Goal: Task Accomplishment & Management: Complete application form

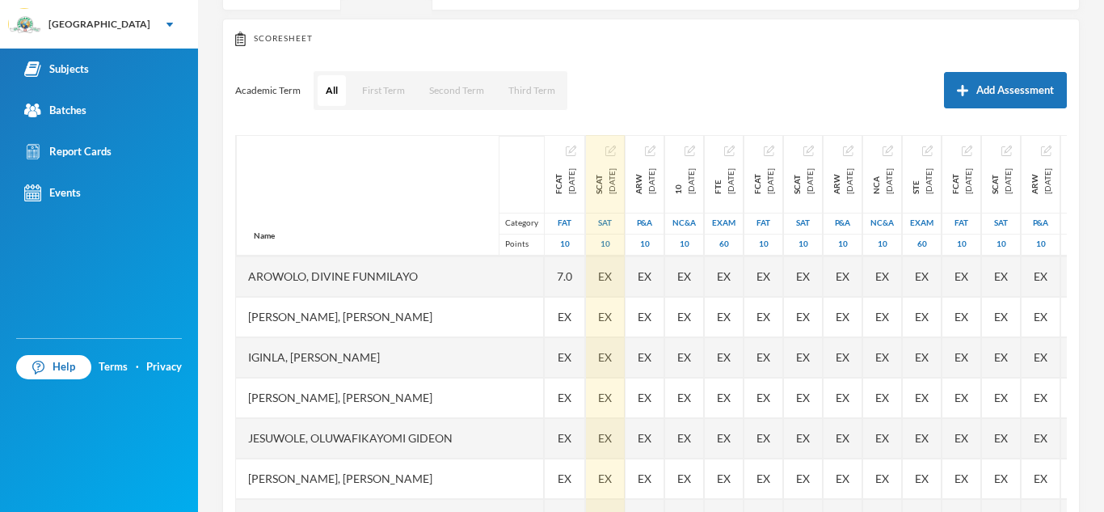
scroll to position [517, 0]
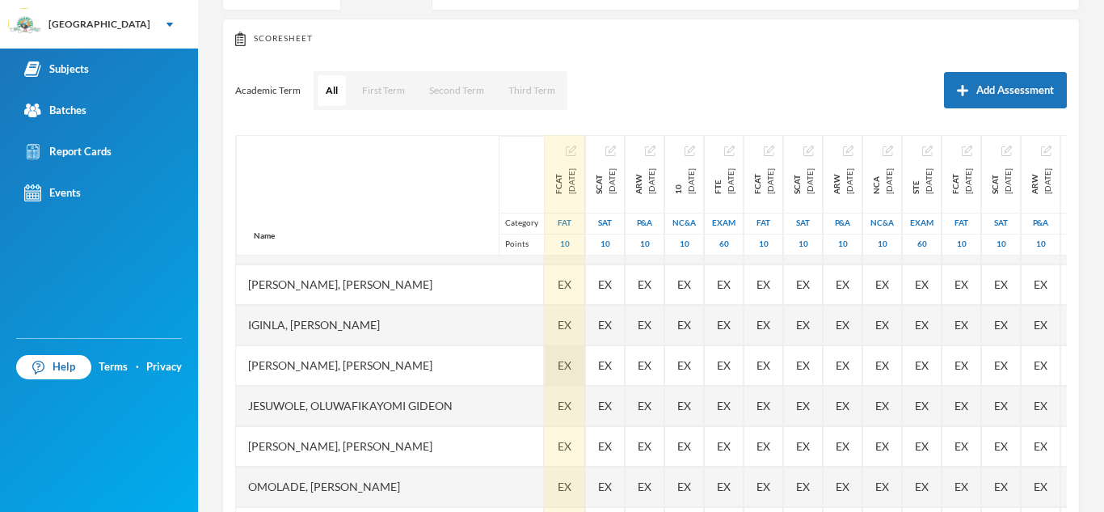
click at [558, 361] on span "EX" at bounding box center [565, 364] width 14 height 17
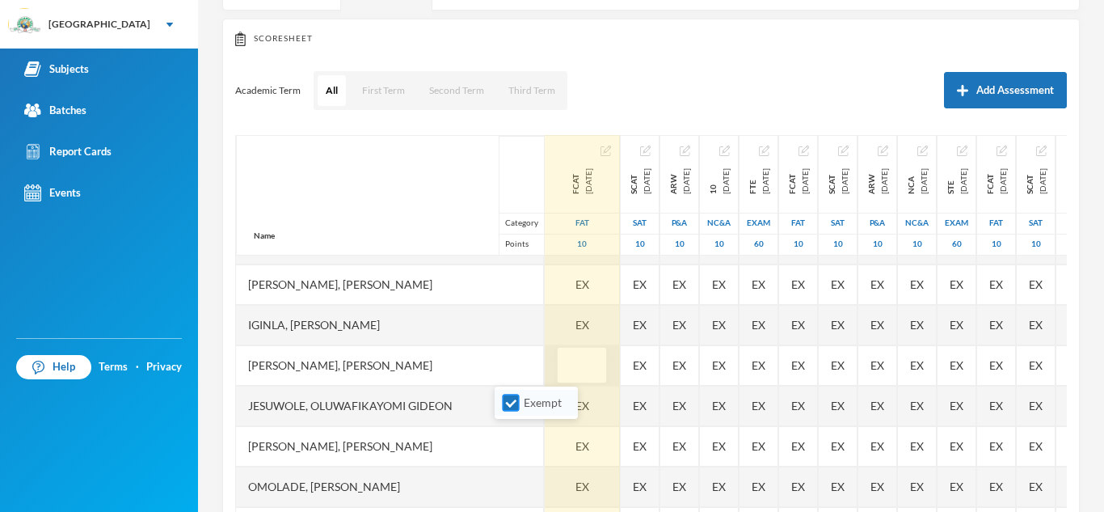
click at [509, 401] on input "Exempt" at bounding box center [511, 402] width 17 height 17
checkbox input "false"
click at [566, 367] on input "text" at bounding box center [582, 365] width 32 height 36
type input "5"
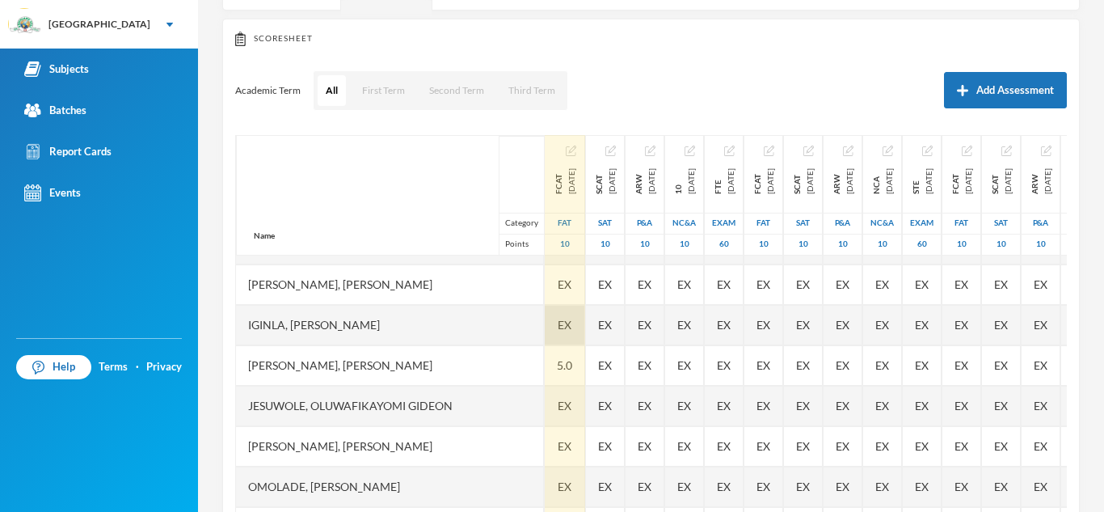
click at [558, 326] on span "EX" at bounding box center [565, 324] width 14 height 17
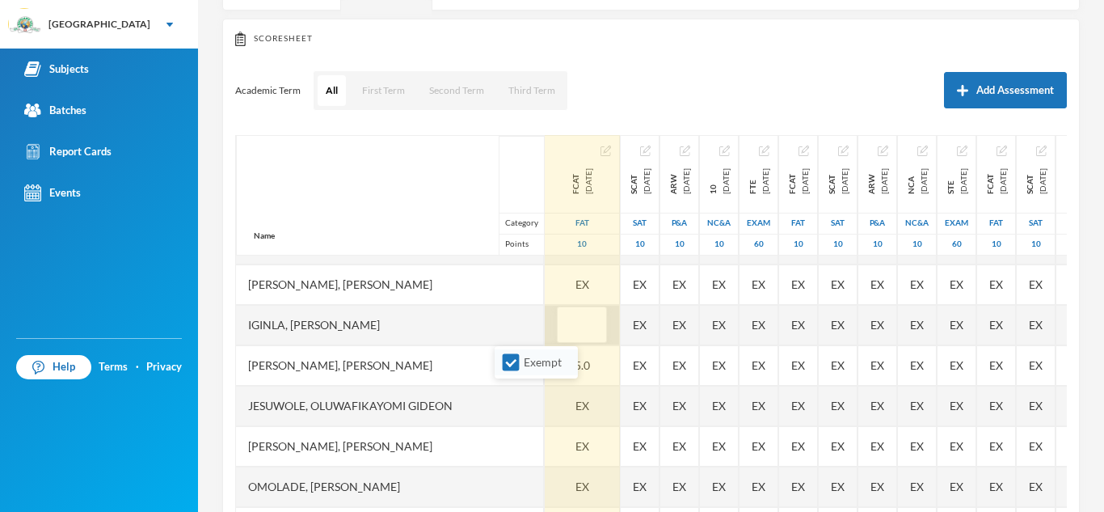
click at [508, 371] on li "Exempt" at bounding box center [536, 362] width 83 height 26
click at [508, 369] on input "Exempt" at bounding box center [511, 362] width 17 height 17
checkbox input "false"
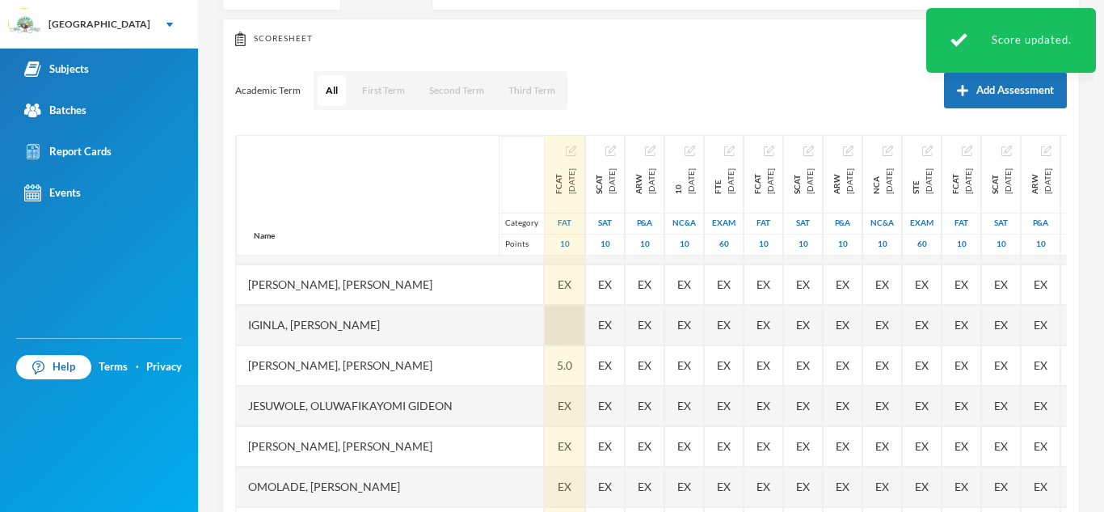
click at [545, 327] on div at bounding box center [565, 325] width 40 height 40
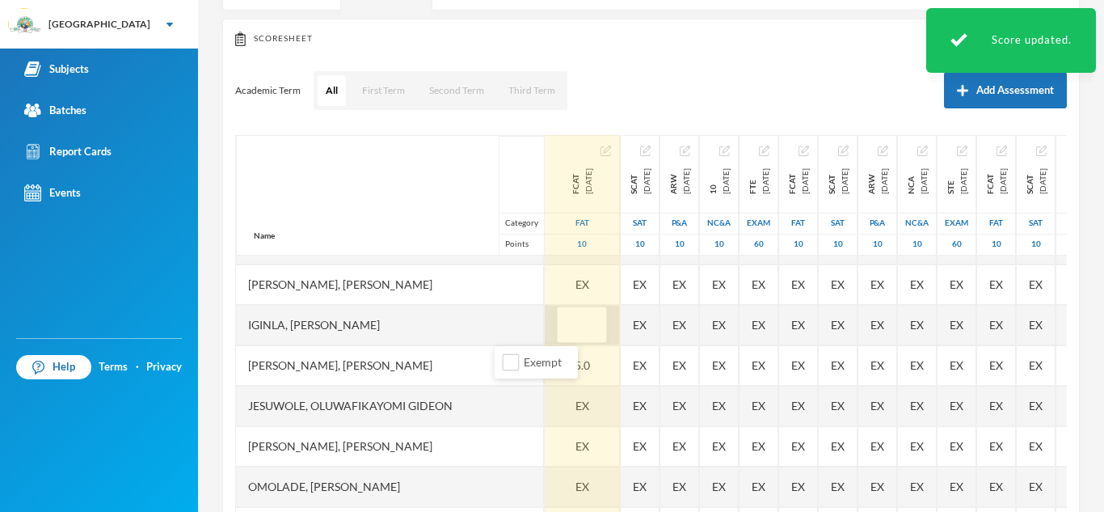
type input "5"
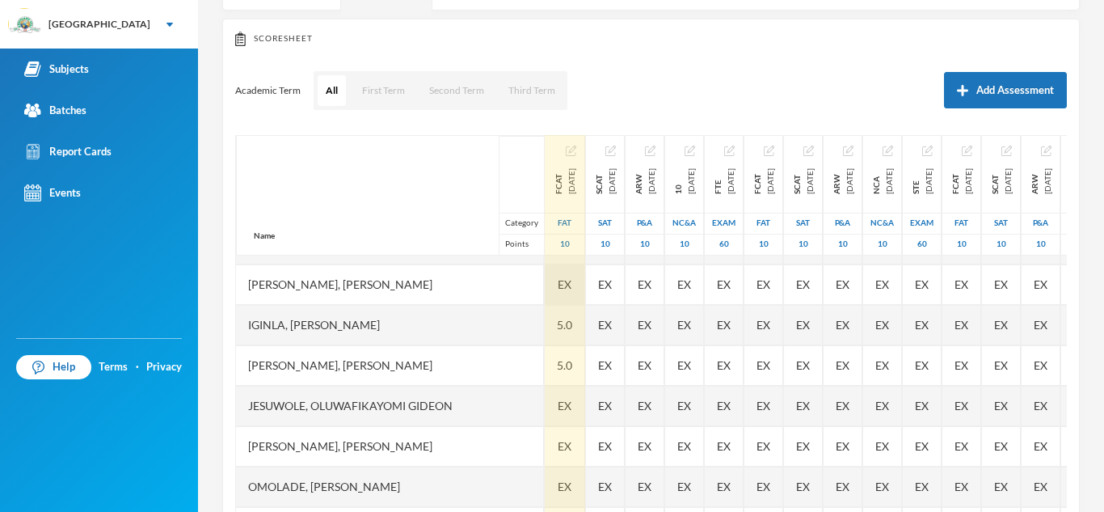
click at [558, 289] on span "EX" at bounding box center [565, 284] width 14 height 17
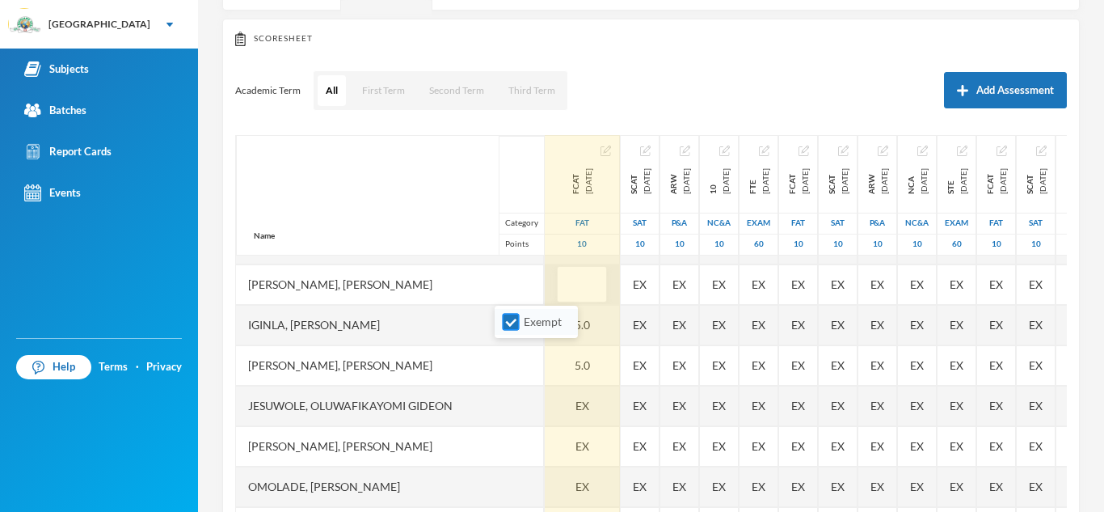
click at [514, 324] on input "Exempt" at bounding box center [511, 322] width 17 height 17
checkbox input "false"
click at [566, 277] on input "text" at bounding box center [582, 285] width 32 height 36
type input "7"
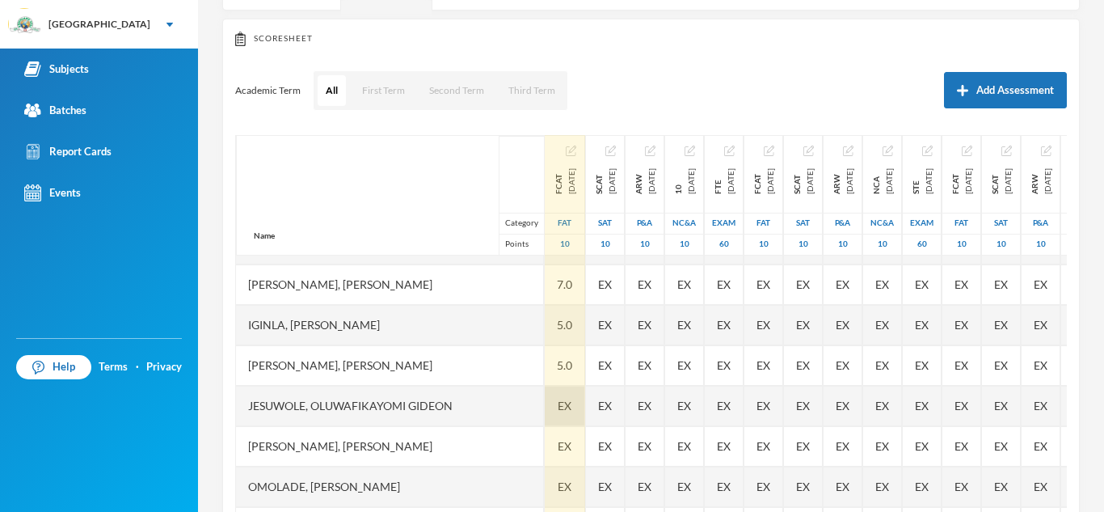
click at [558, 404] on span "EX" at bounding box center [565, 405] width 14 height 17
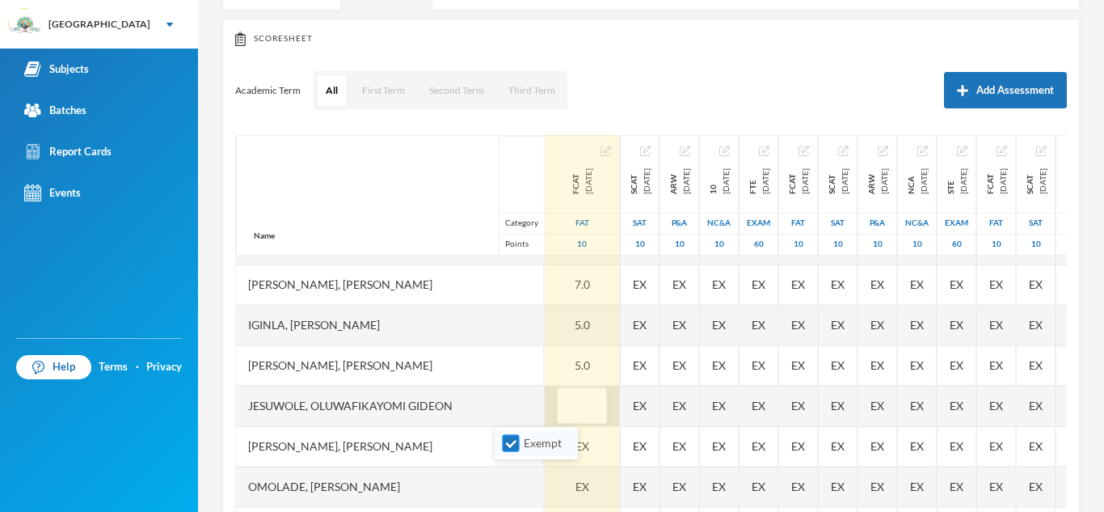
click at [512, 442] on input "Exempt" at bounding box center [511, 443] width 17 height 17
checkbox input "false"
click at [566, 403] on input "text" at bounding box center [582, 406] width 32 height 36
type input "7"
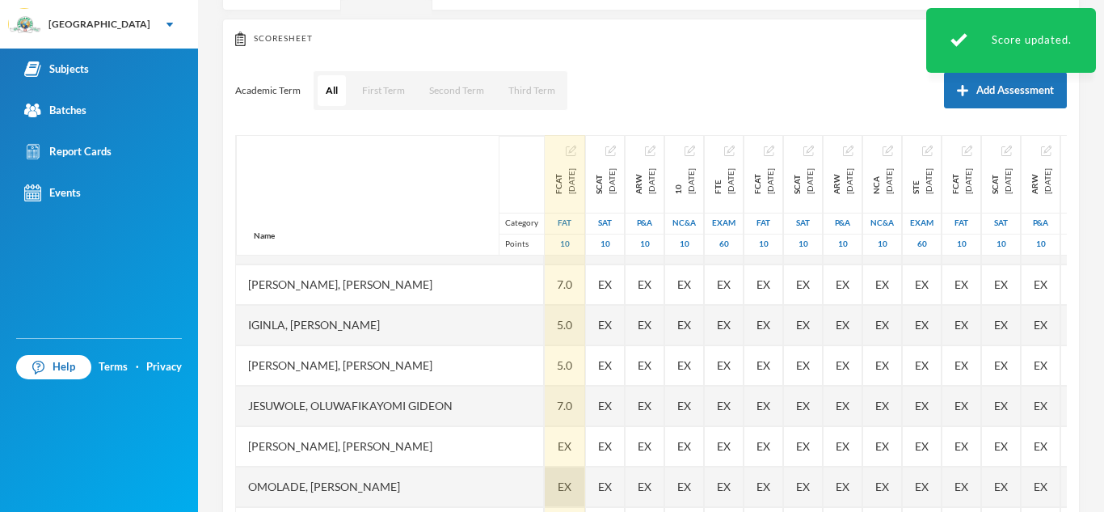
click at [558, 482] on span "EX" at bounding box center [565, 486] width 14 height 17
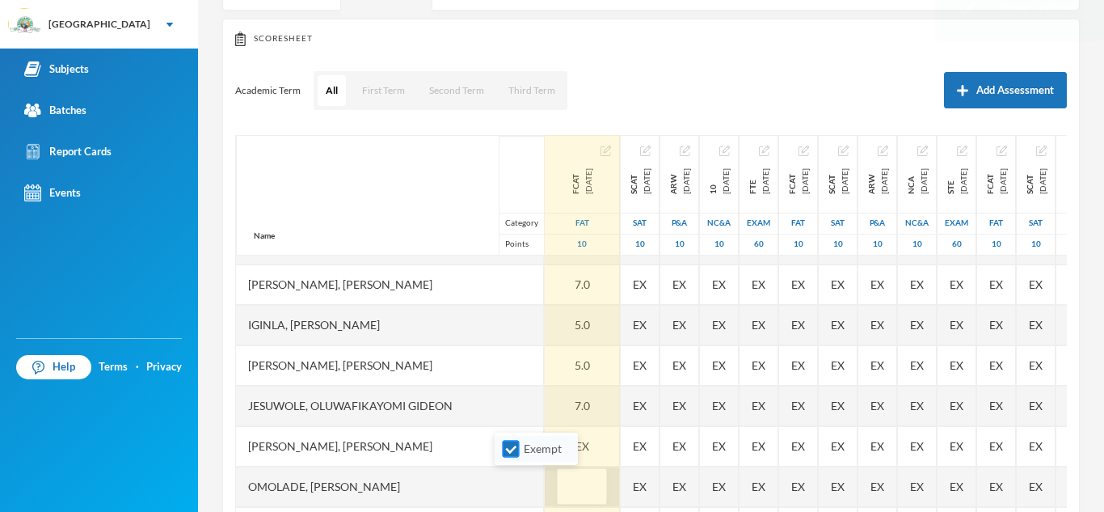
click at [511, 449] on input "Exempt" at bounding box center [511, 448] width 17 height 17
checkbox input "false"
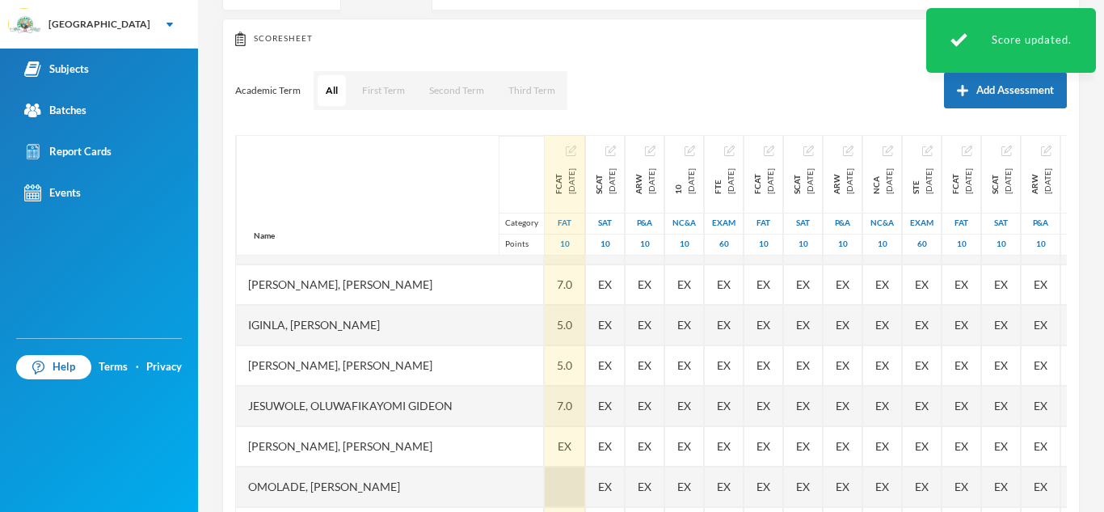
click at [545, 489] on div at bounding box center [565, 486] width 40 height 40
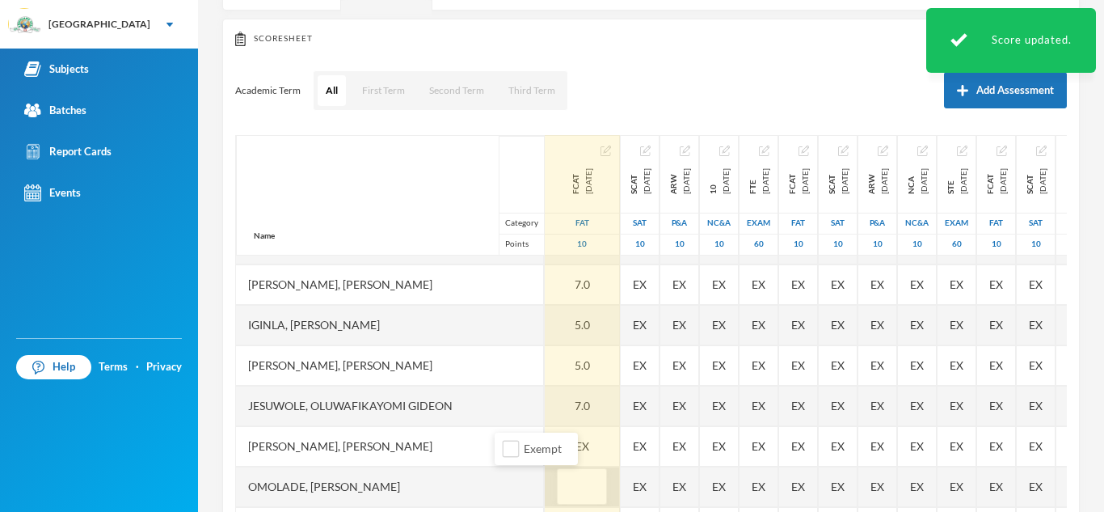
type input "7"
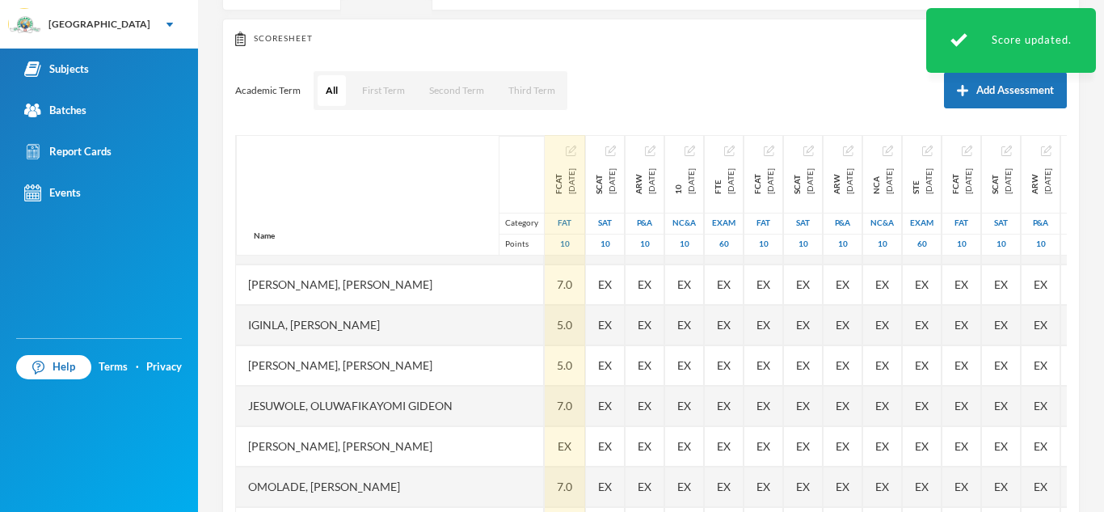
click at [545, 489] on div "7.0" at bounding box center [565, 486] width 40 height 40
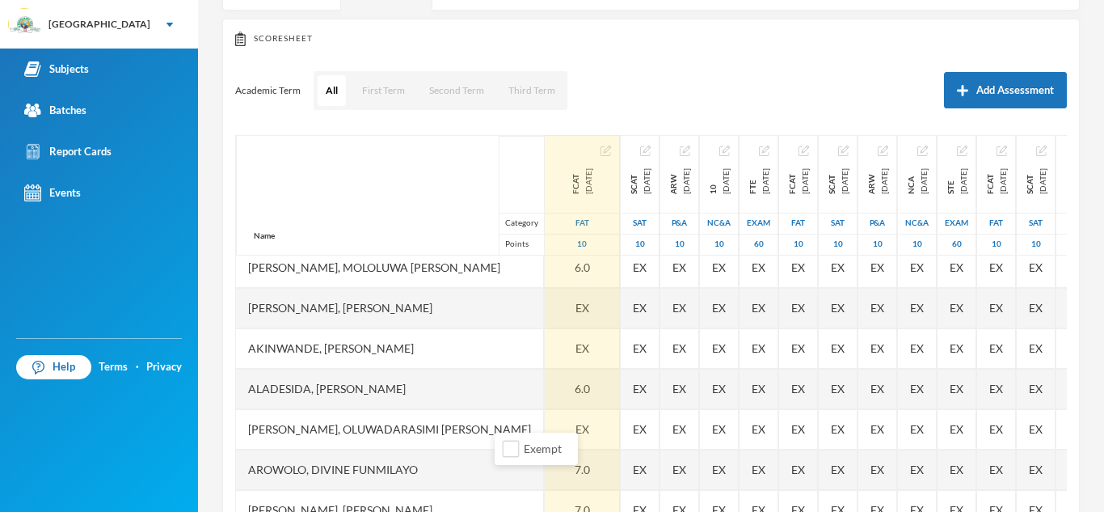
scroll to position [291, 0]
click at [545, 349] on div "EX" at bounding box center [582, 349] width 75 height 40
click at [509, 384] on input "Exempt" at bounding box center [511, 386] width 17 height 17
checkbox input "false"
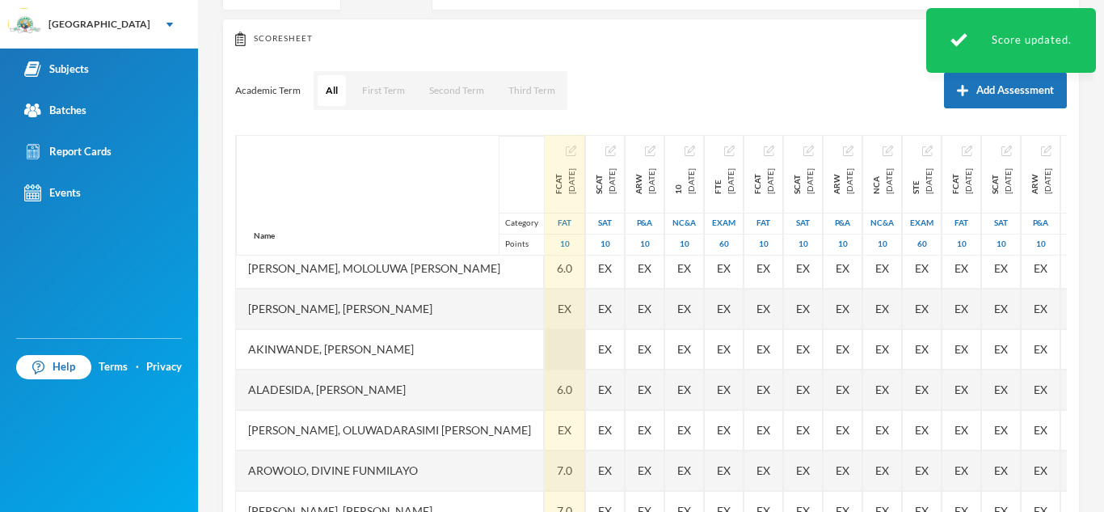
click at [545, 351] on div at bounding box center [565, 349] width 40 height 40
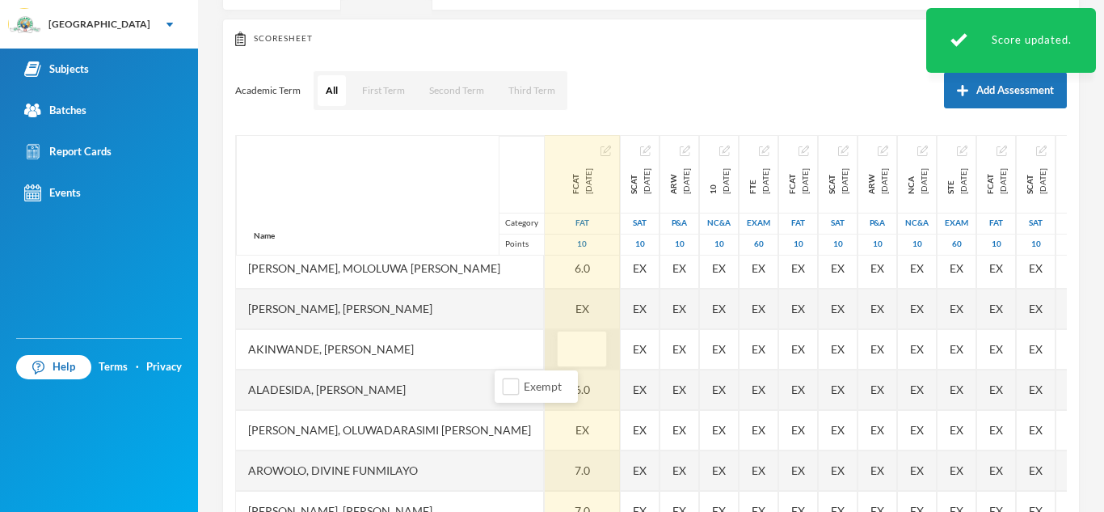
type input "6"
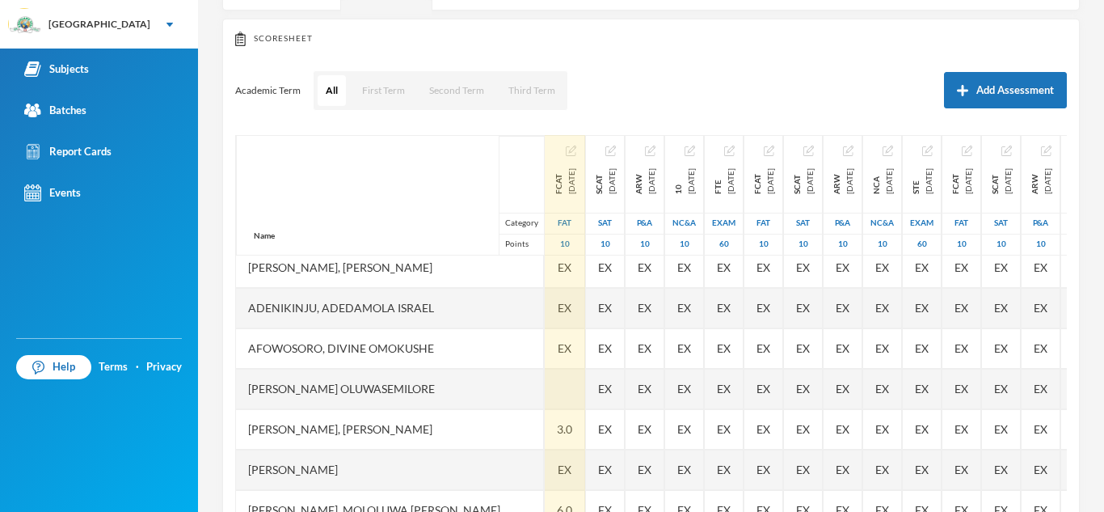
scroll to position [32, 0]
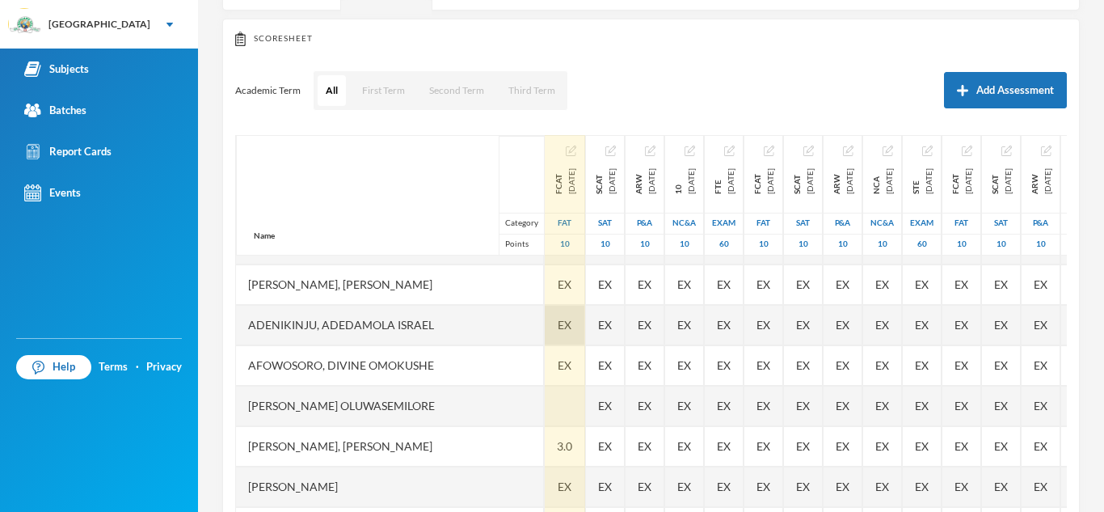
click at [558, 322] on span "EX" at bounding box center [565, 324] width 14 height 17
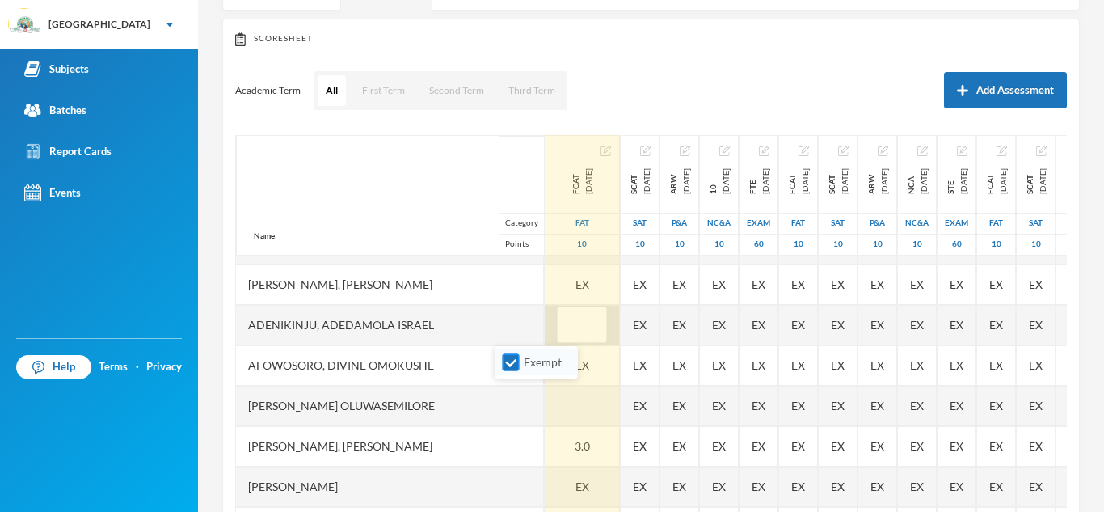
click at [516, 360] on input "Exempt" at bounding box center [511, 362] width 17 height 17
checkbox input "false"
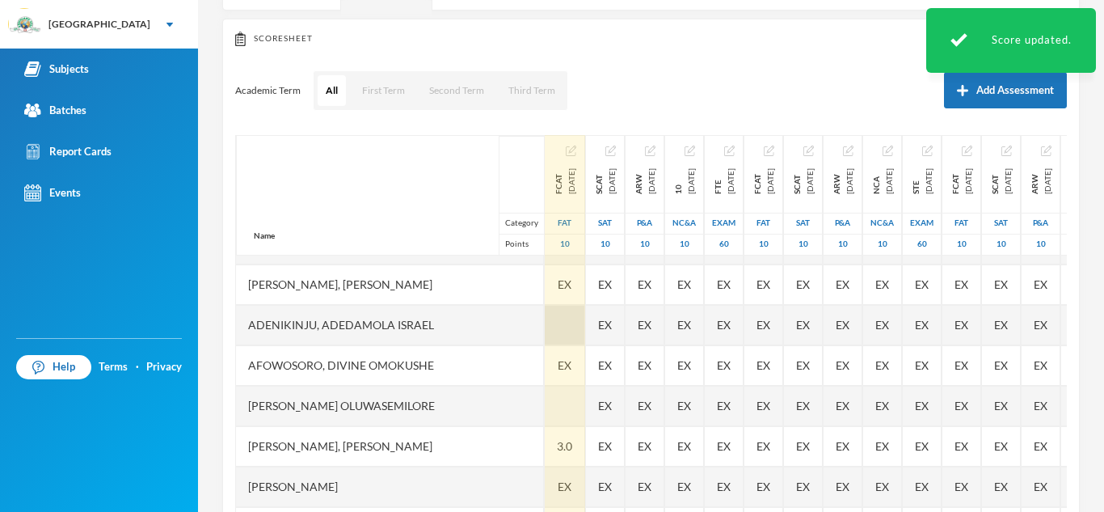
click at [545, 326] on div at bounding box center [565, 325] width 40 height 40
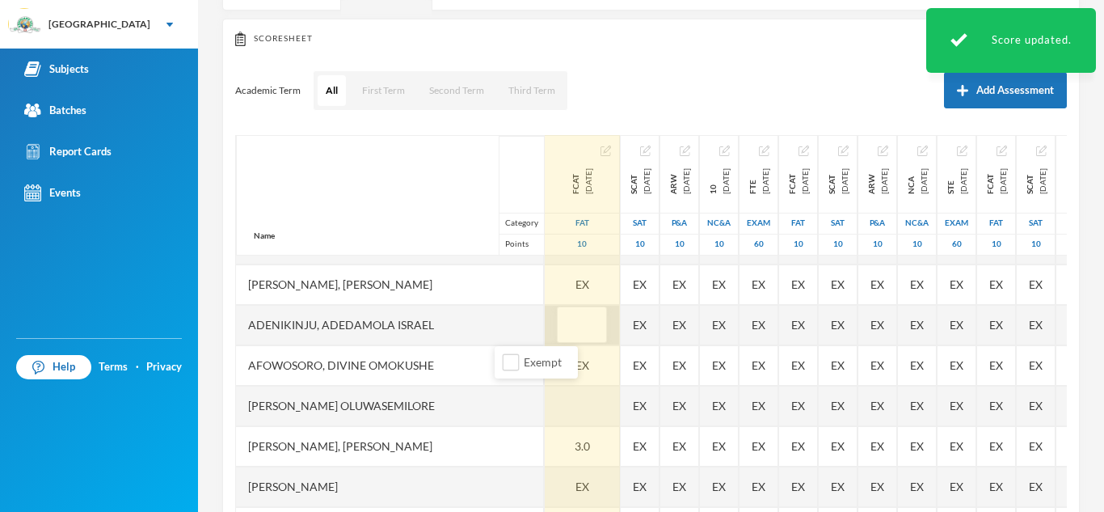
type input "7"
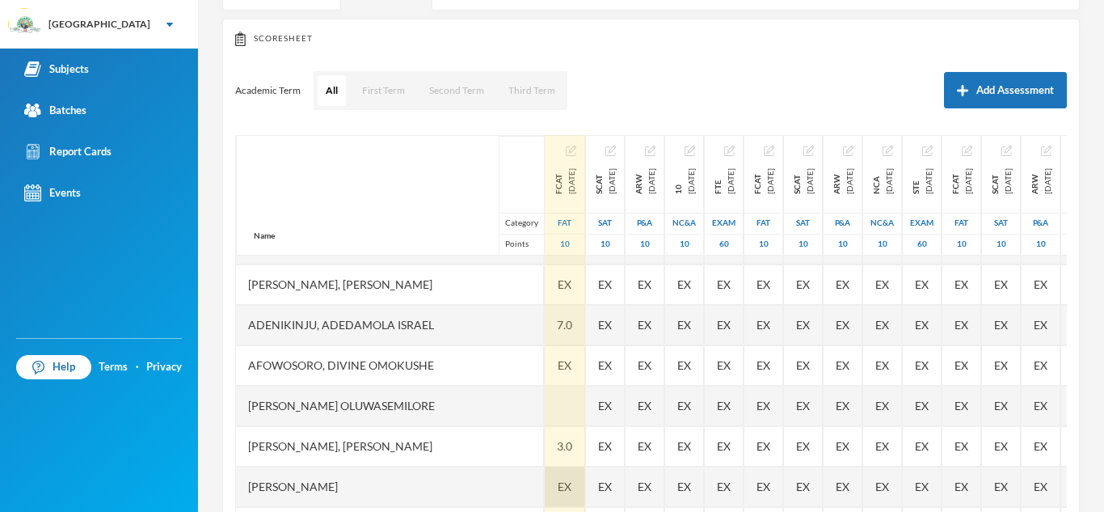
click at [558, 487] on span "EX" at bounding box center [565, 486] width 14 height 17
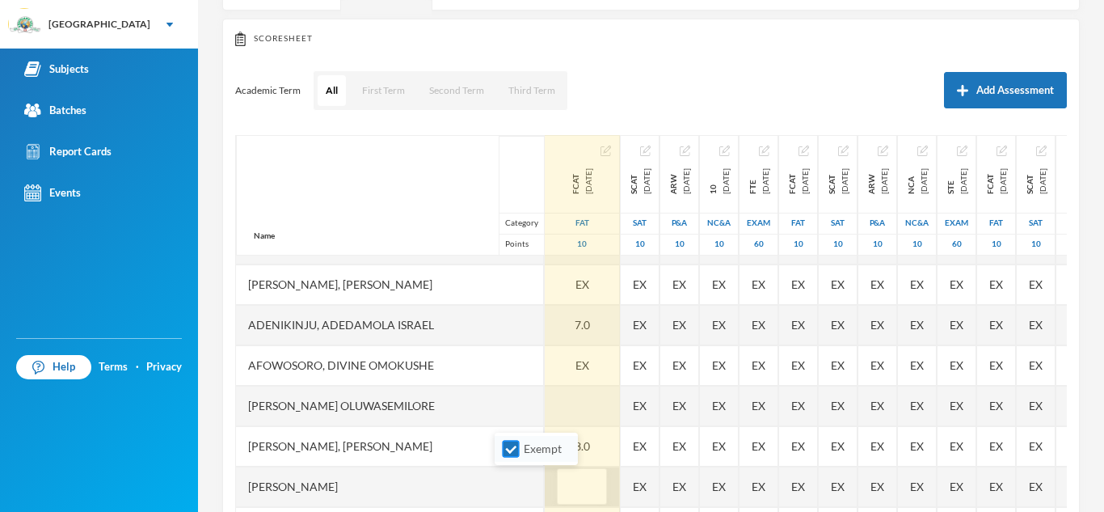
click at [513, 445] on input "Exempt" at bounding box center [511, 448] width 17 height 17
checkbox input "false"
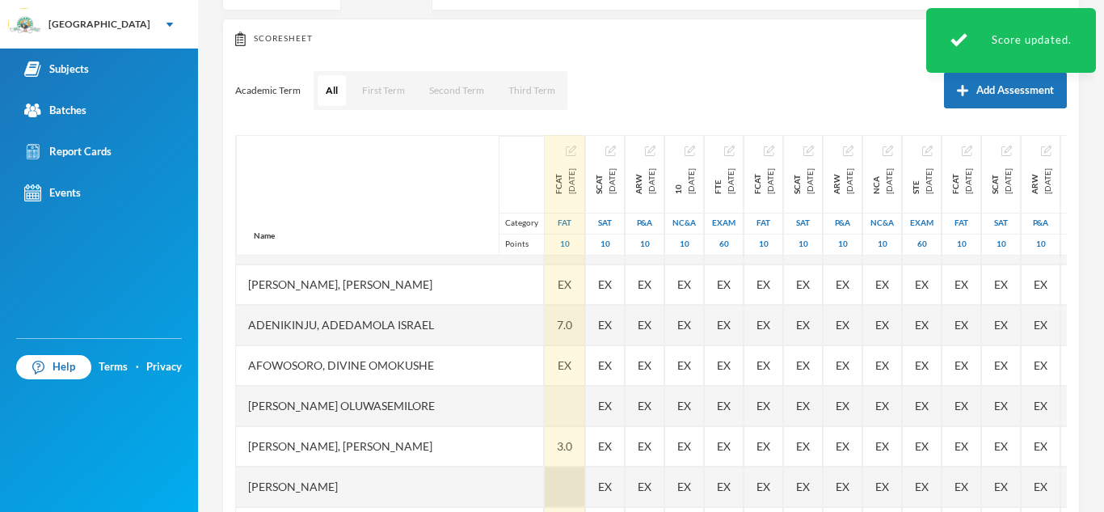
click at [545, 493] on div at bounding box center [565, 486] width 40 height 40
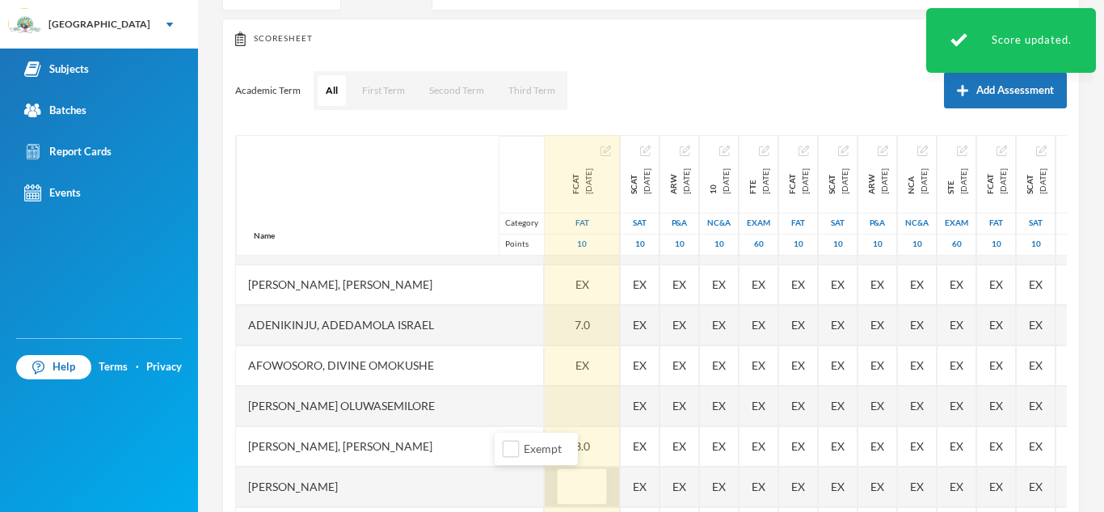
type input "7"
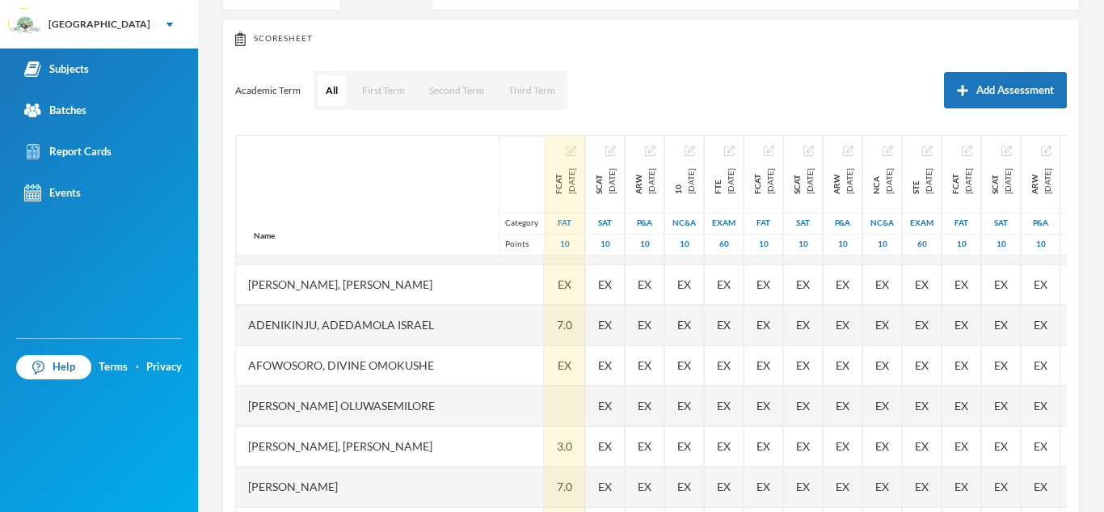
scroll to position [0, 0]
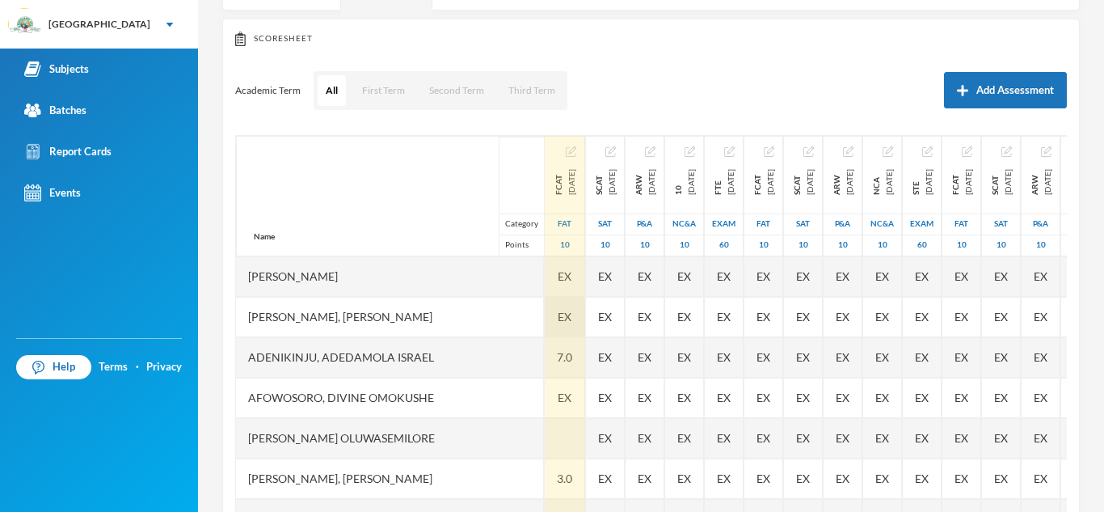
click at [558, 318] on span "EX" at bounding box center [565, 316] width 14 height 17
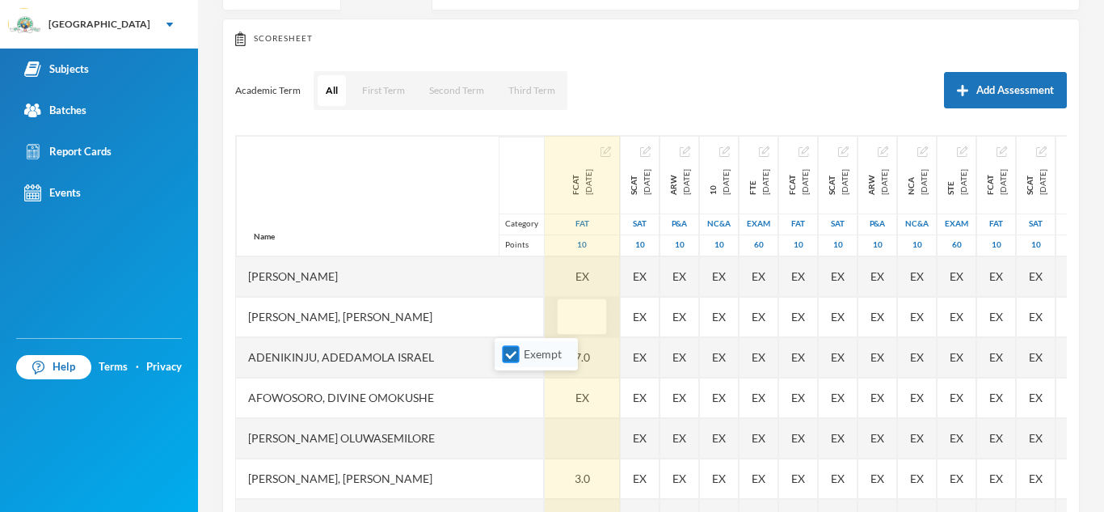
click at [513, 353] on input "Exempt" at bounding box center [511, 354] width 17 height 17
checkbox input "false"
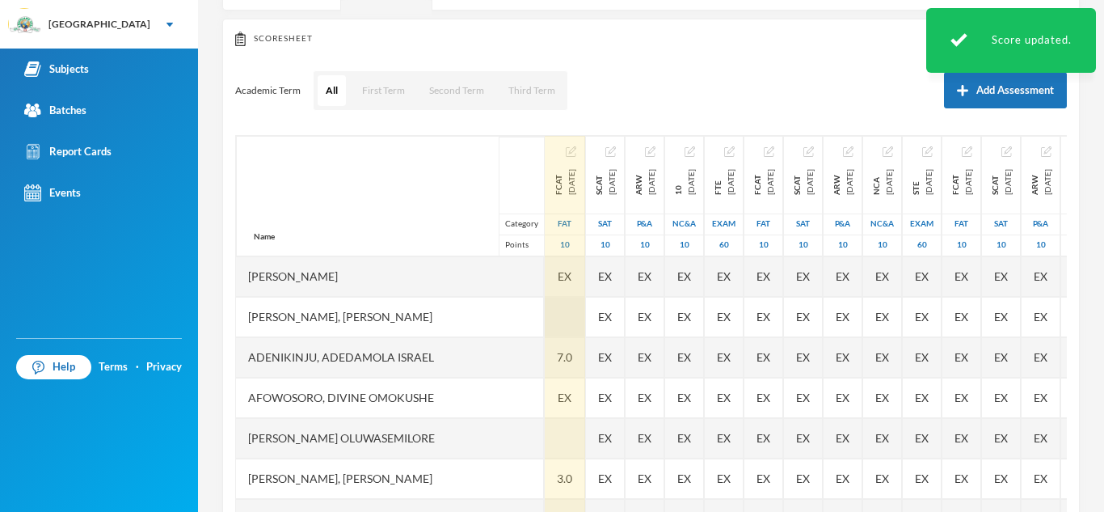
click at [545, 320] on div at bounding box center [565, 317] width 40 height 40
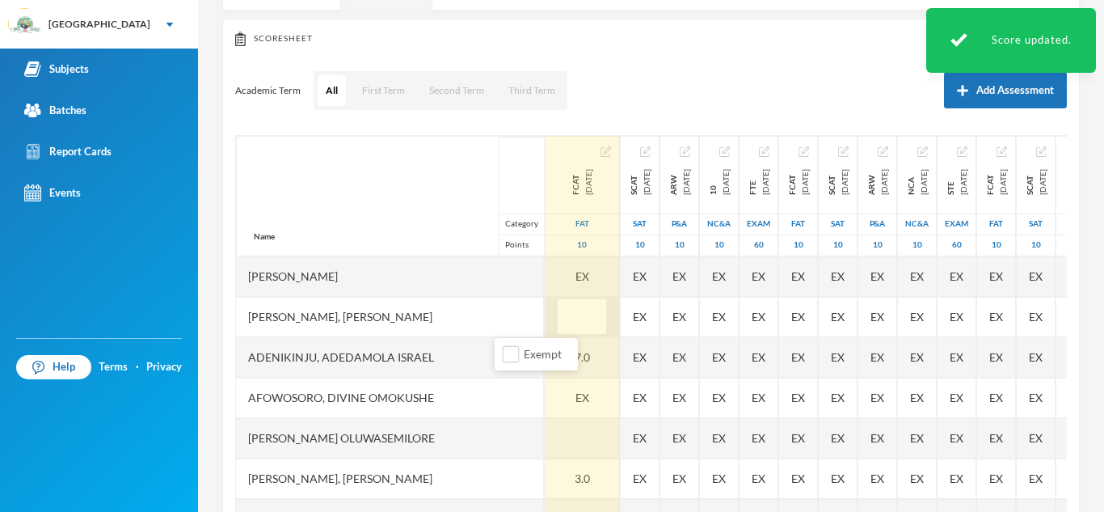
type input "6"
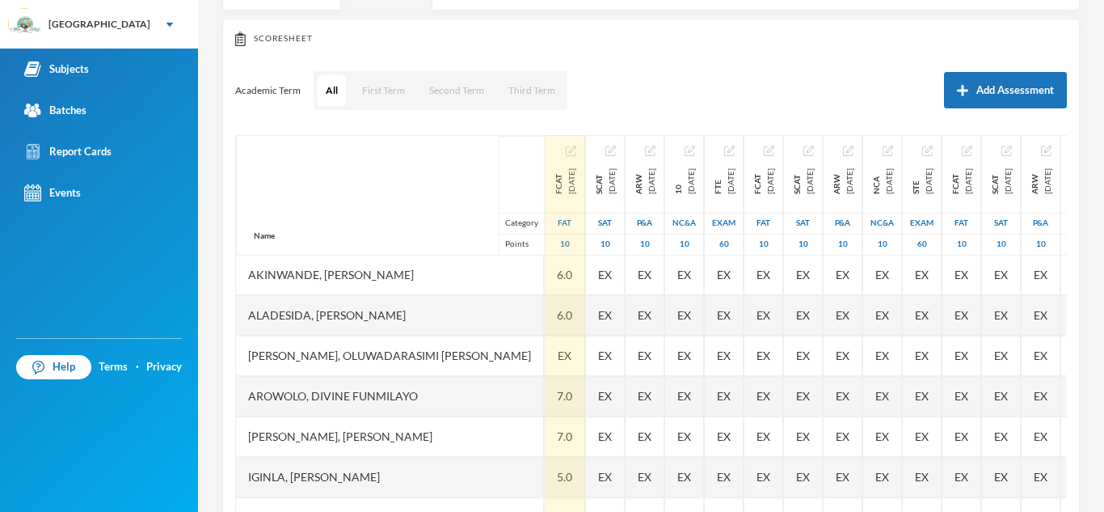
scroll to position [362, 0]
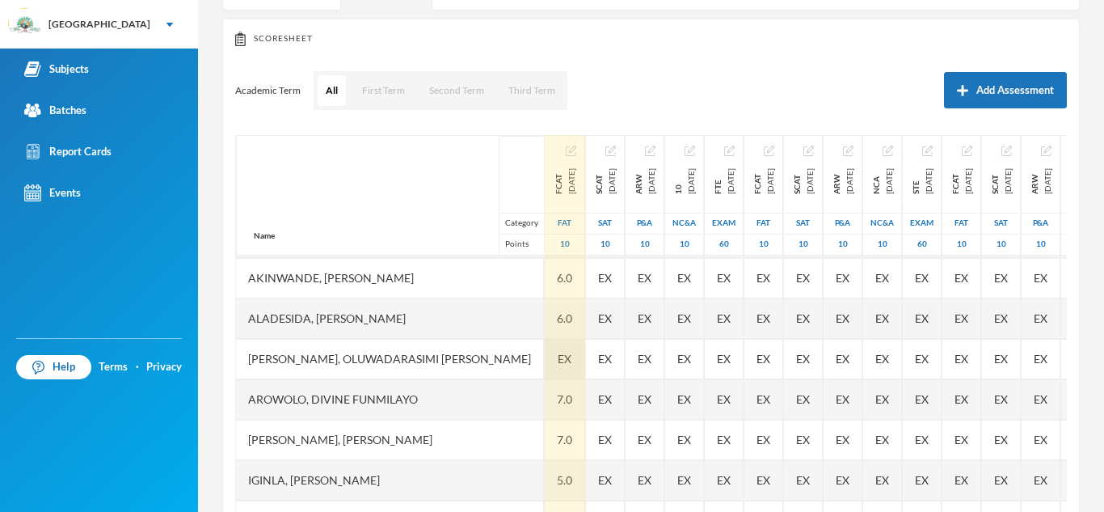
click at [558, 359] on span "EX" at bounding box center [565, 358] width 14 height 17
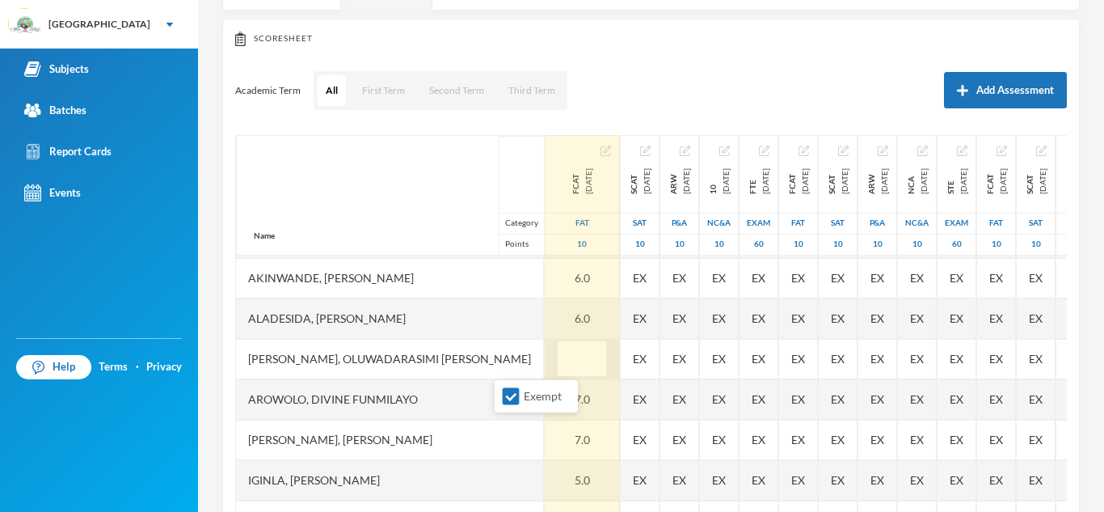
type input "6"
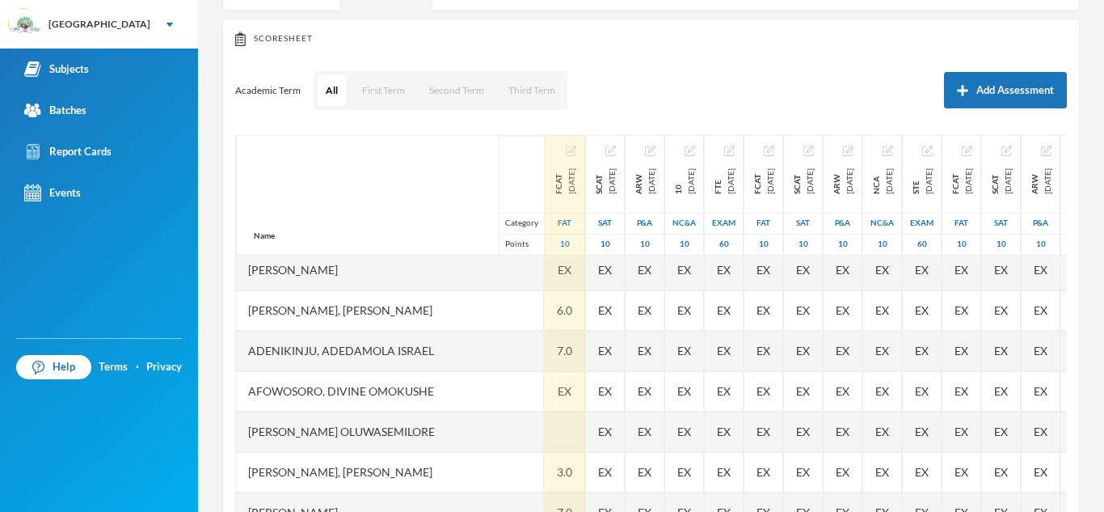
scroll to position [0, 0]
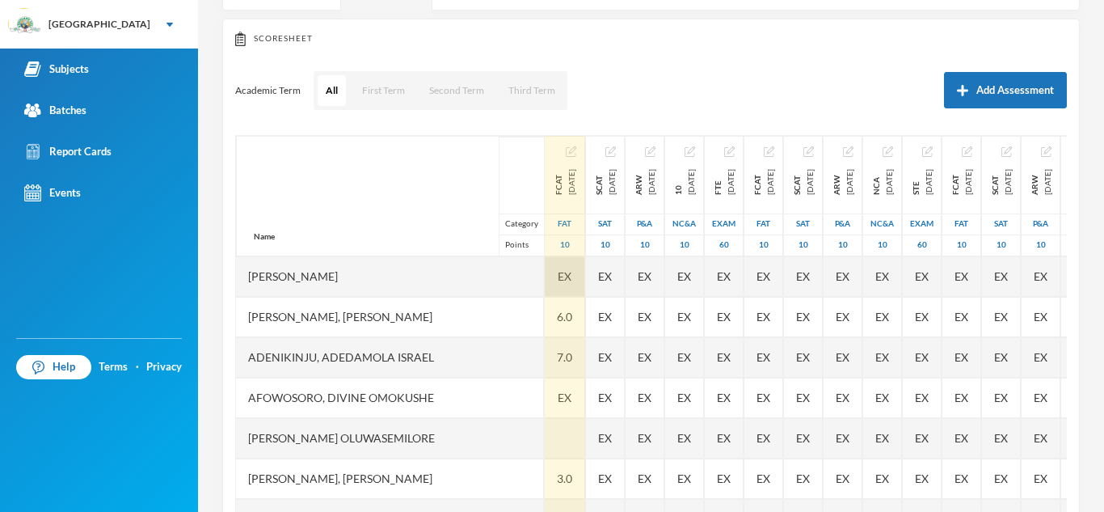
click at [558, 275] on span "EX" at bounding box center [565, 275] width 14 height 17
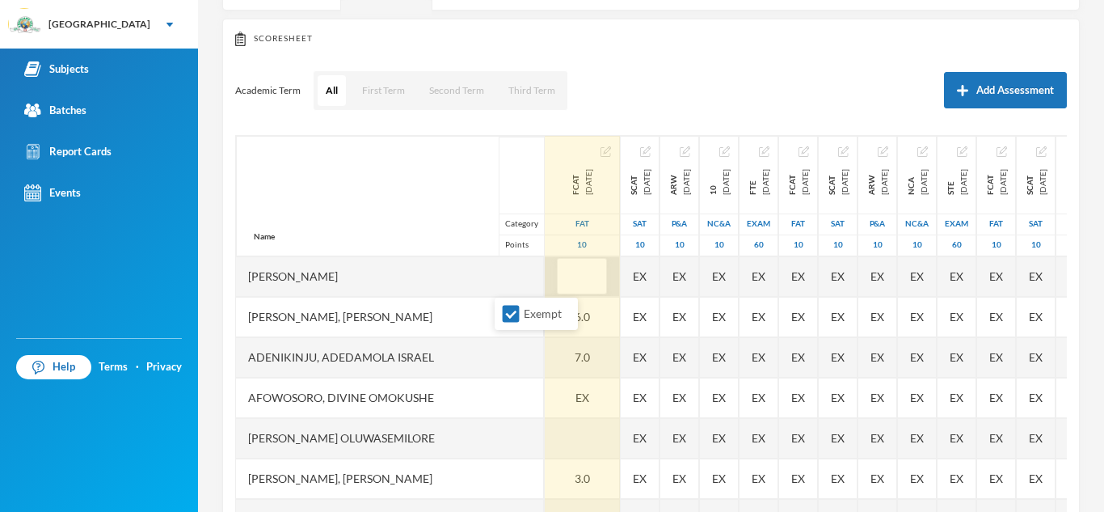
type input "6"
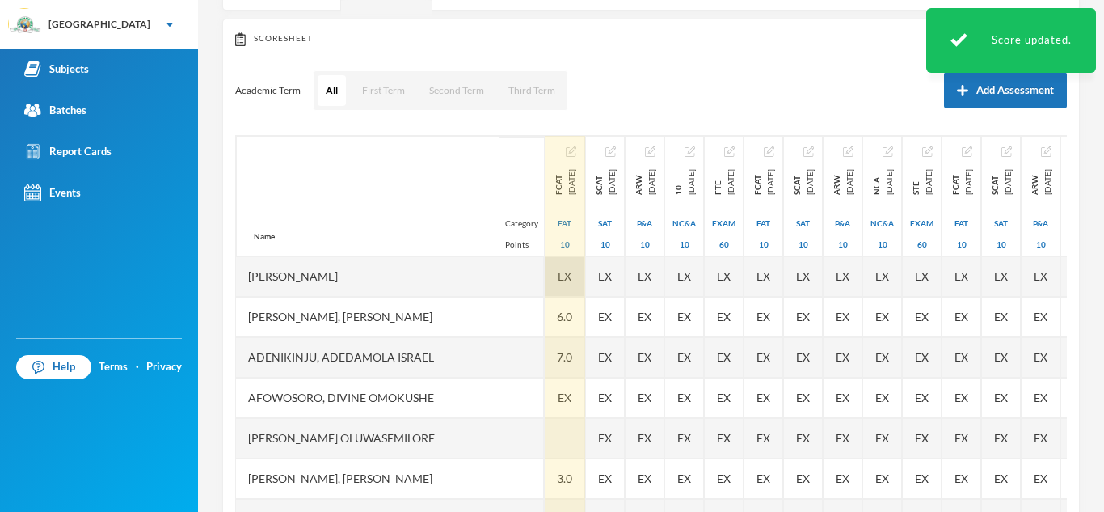
click at [558, 279] on span "EX" at bounding box center [565, 275] width 14 height 17
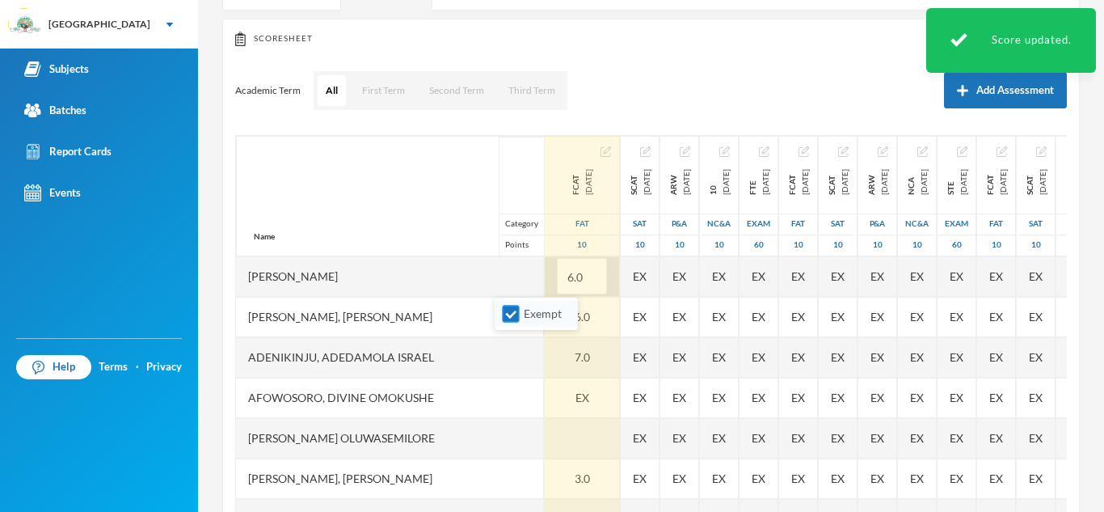
click at [510, 314] on input "Exempt" at bounding box center [511, 313] width 17 height 17
checkbox input "false"
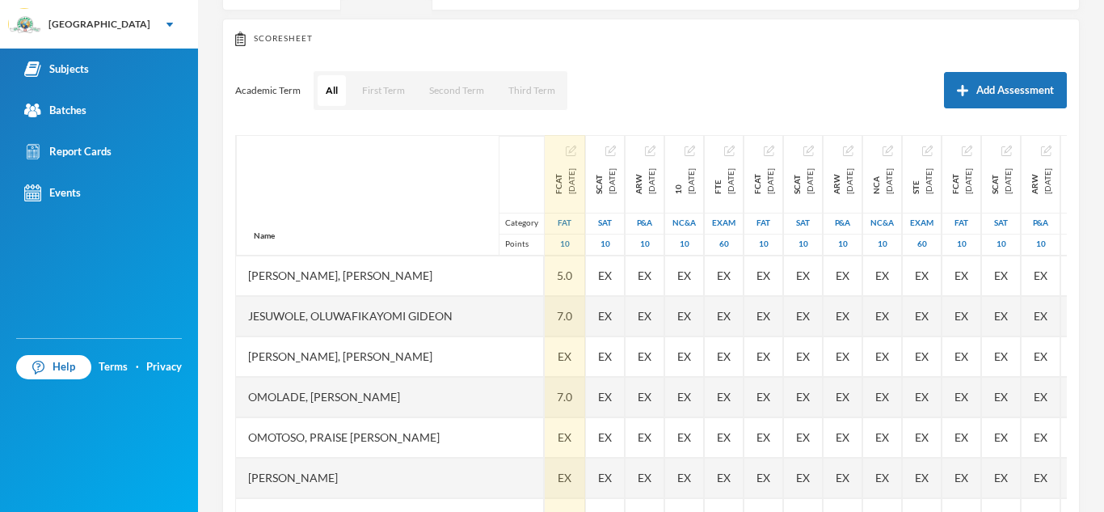
scroll to position [621, 0]
click at [545, 342] on div "EX" at bounding box center [565, 356] width 40 height 40
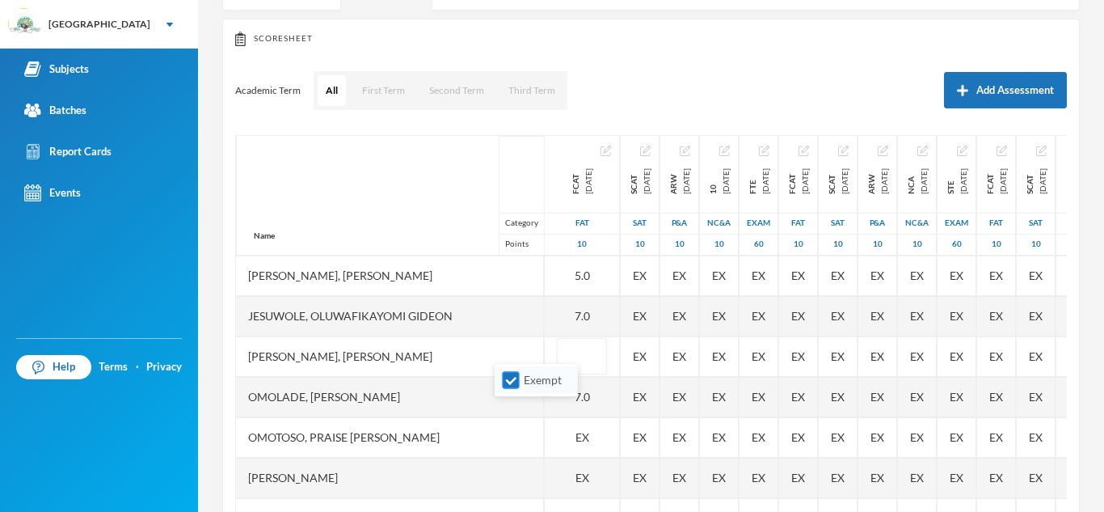
click at [505, 379] on input "Exempt" at bounding box center [511, 380] width 17 height 17
checkbox input "false"
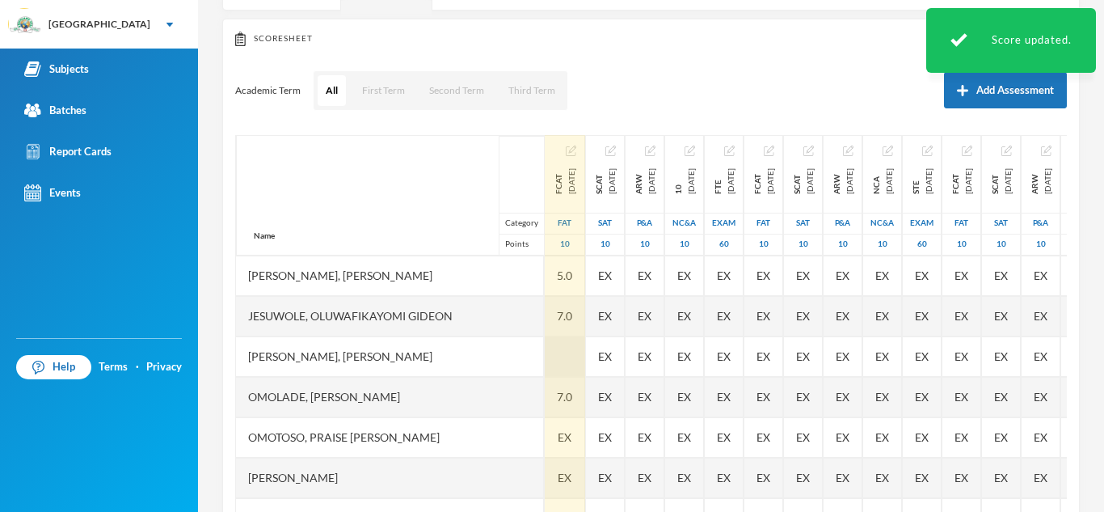
click at [545, 336] on div at bounding box center [565, 356] width 40 height 40
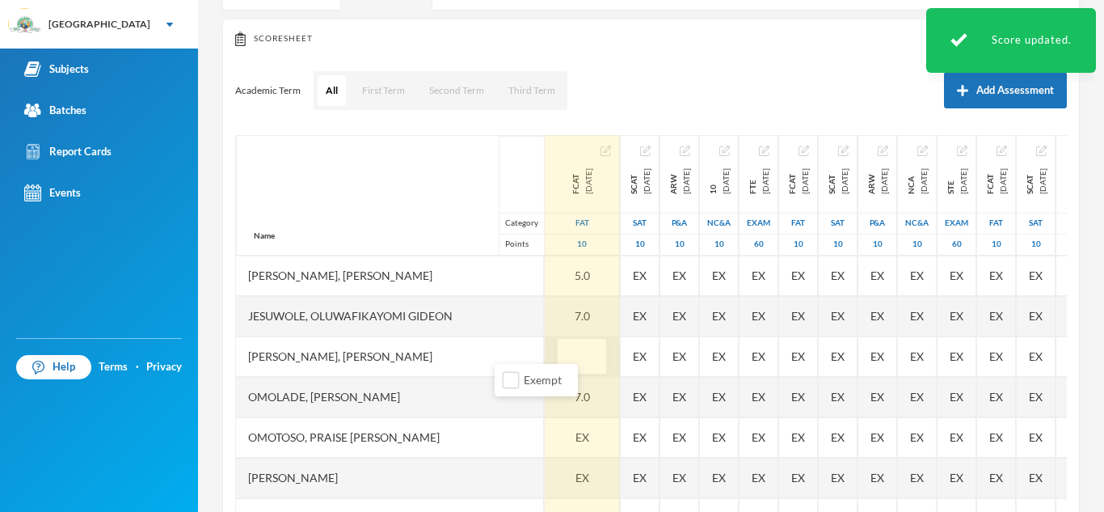
type input "6"
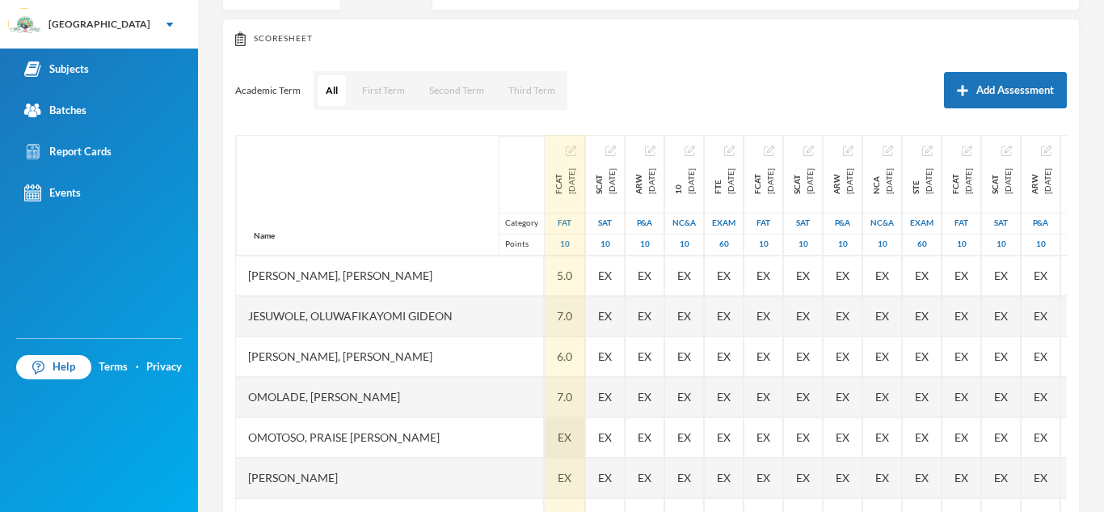
click at [545, 442] on div "EX" at bounding box center [565, 437] width 40 height 40
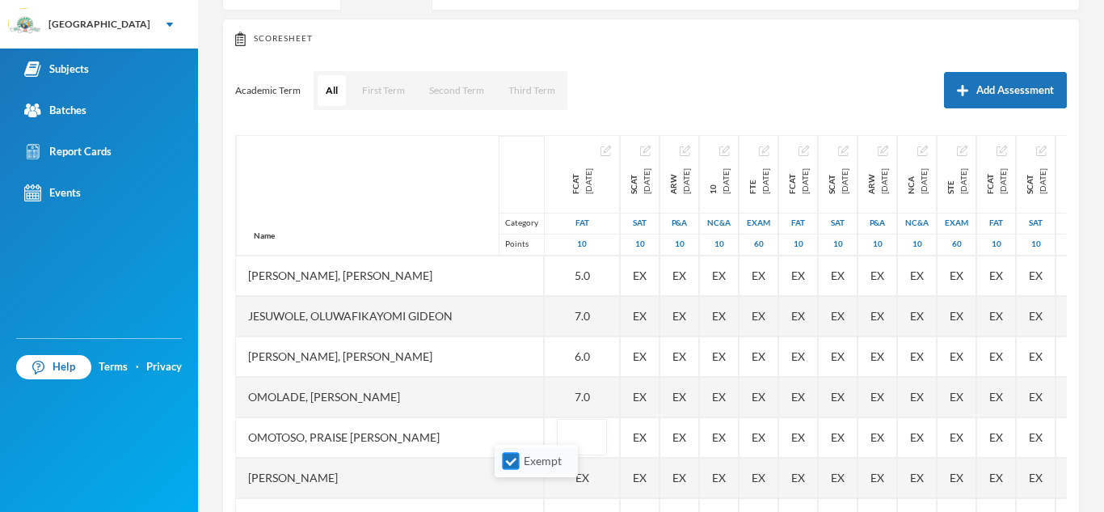
click at [510, 465] on input "Exempt" at bounding box center [511, 461] width 17 height 17
checkbox input "false"
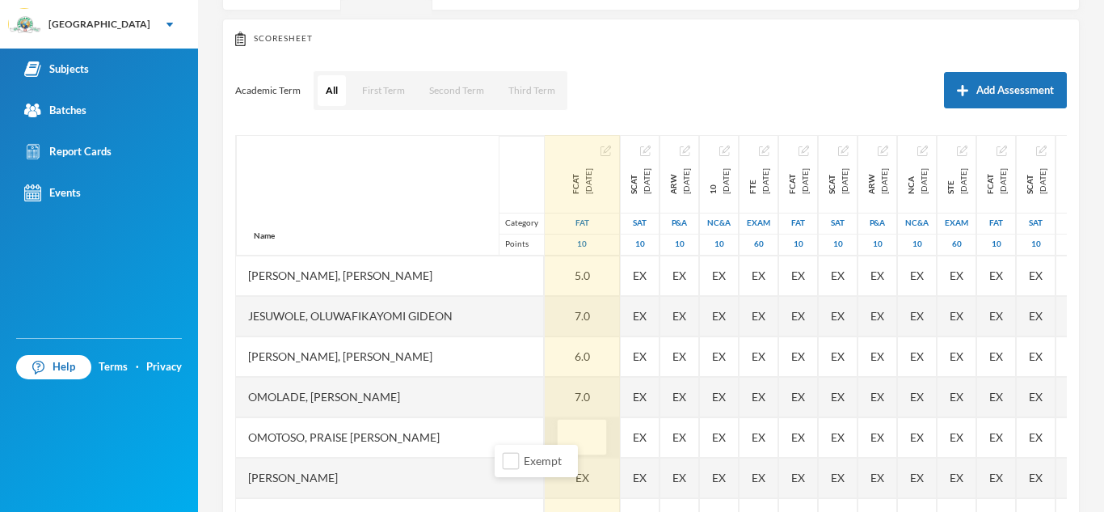
click at [566, 427] on input "text" at bounding box center [582, 437] width 32 height 36
type input "6"
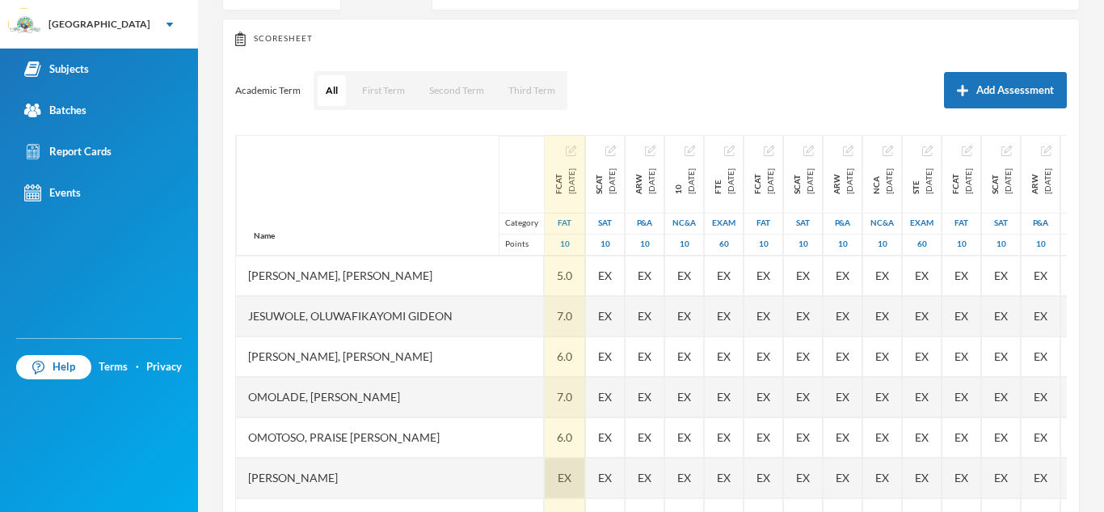
click at [558, 470] on span "EX" at bounding box center [565, 477] width 14 height 17
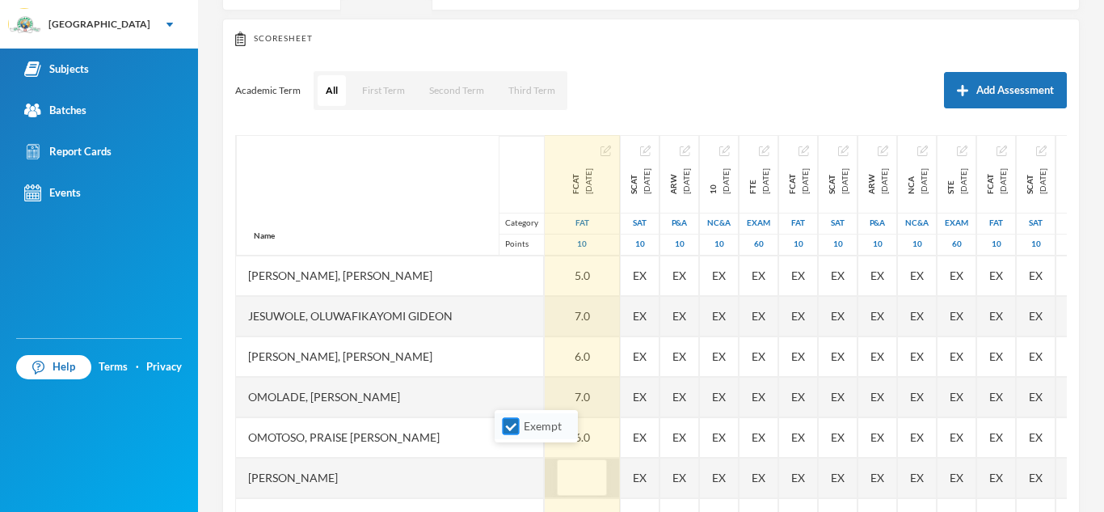
click at [514, 424] on input "Exempt" at bounding box center [511, 426] width 17 height 17
checkbox input "false"
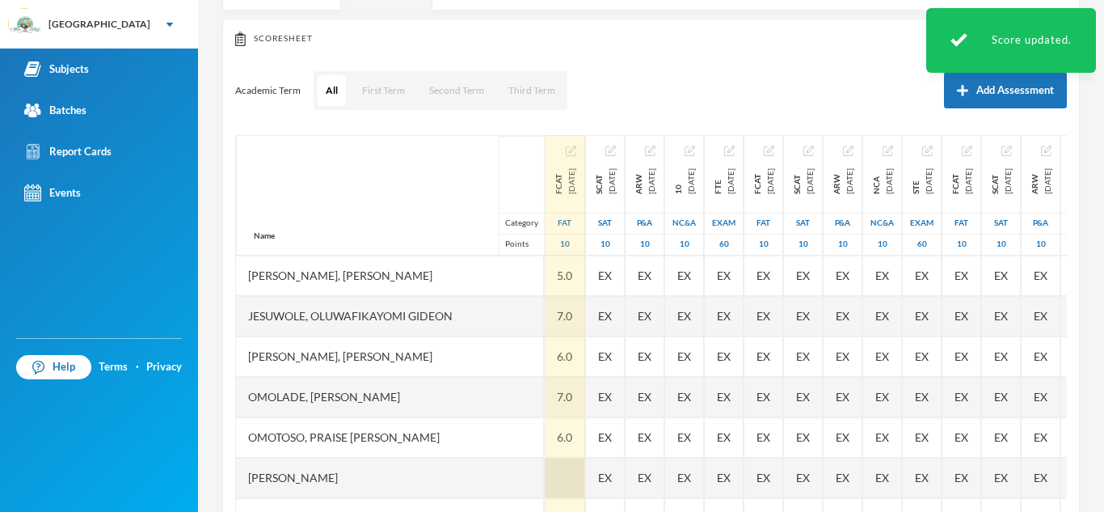
click at [545, 465] on div at bounding box center [565, 477] width 40 height 40
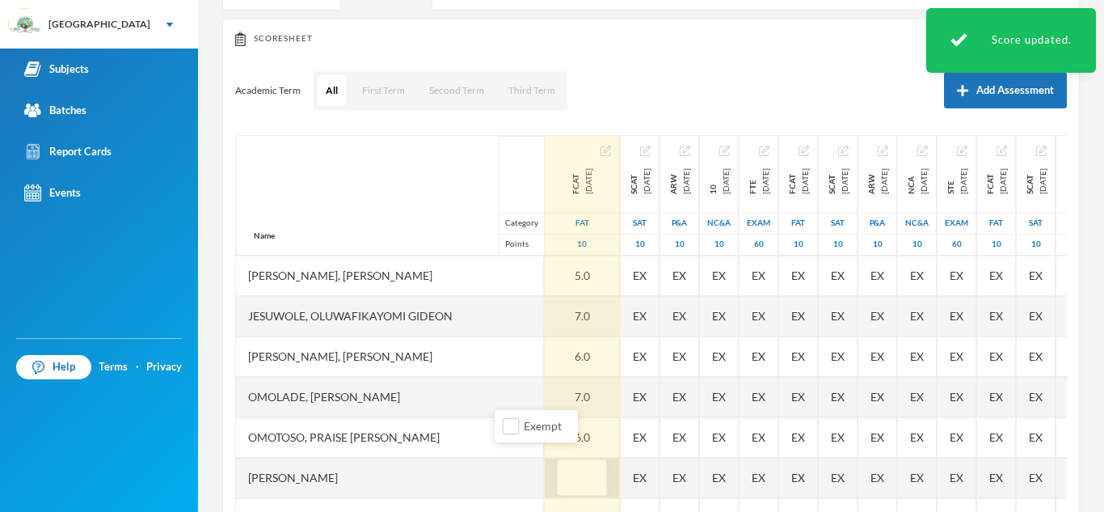
type input "6"
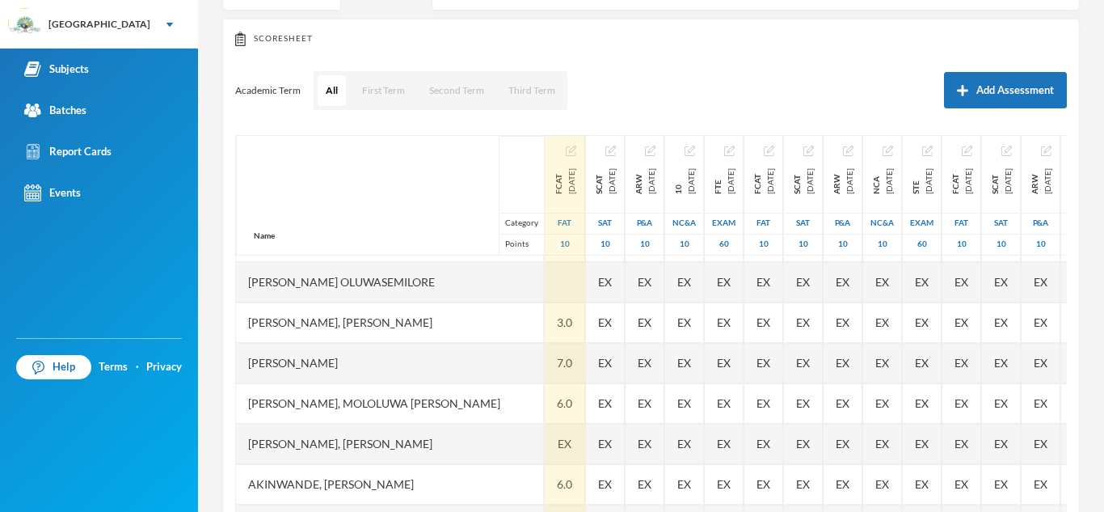
scroll to position [136, 0]
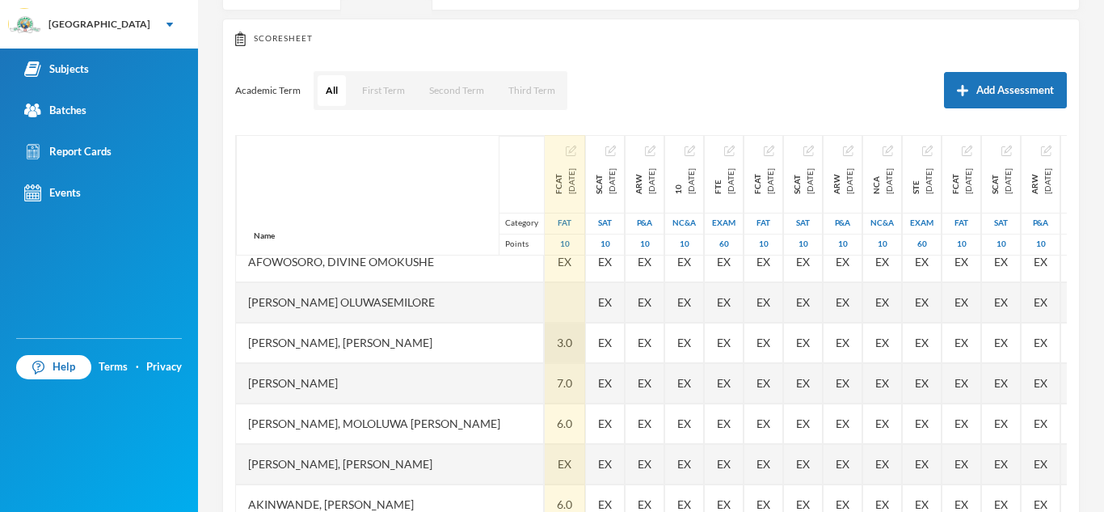
click at [545, 342] on div "3.0" at bounding box center [565, 342] width 40 height 40
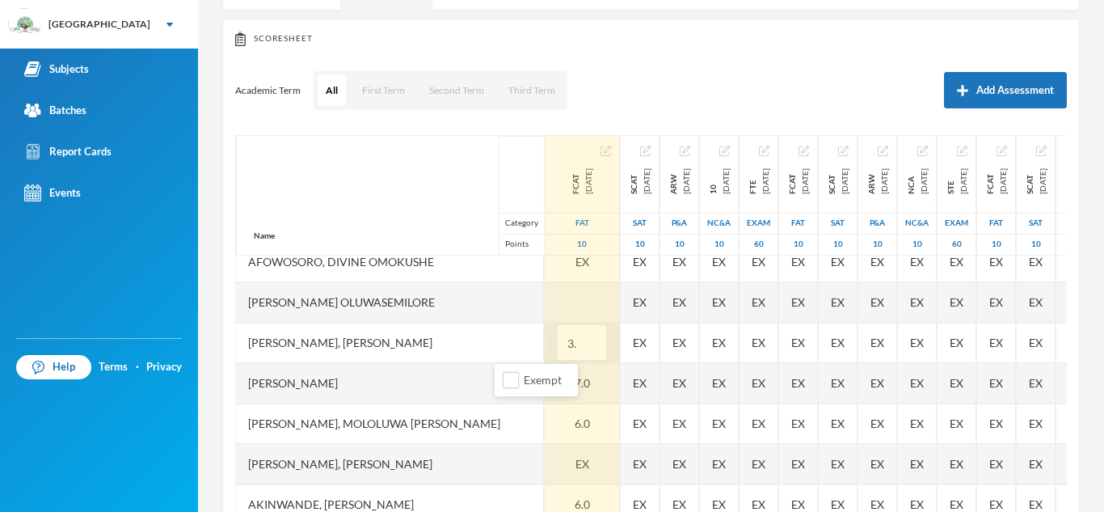
type input "3"
type input "6"
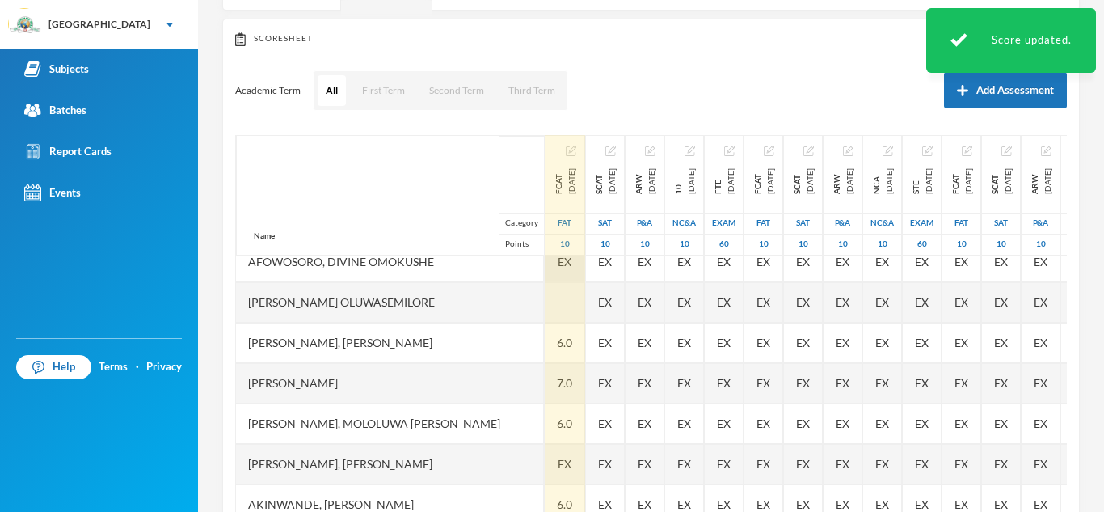
click at [558, 264] on span "EX" at bounding box center [565, 261] width 14 height 17
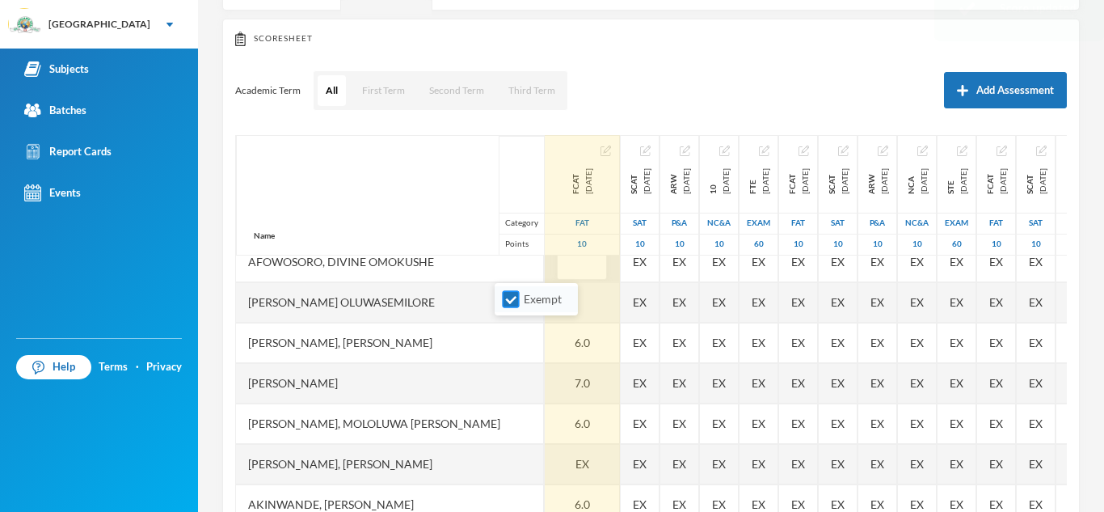
click at [508, 305] on input "Exempt" at bounding box center [511, 299] width 17 height 17
checkbox input "false"
click at [566, 267] on input "text" at bounding box center [582, 262] width 32 height 36
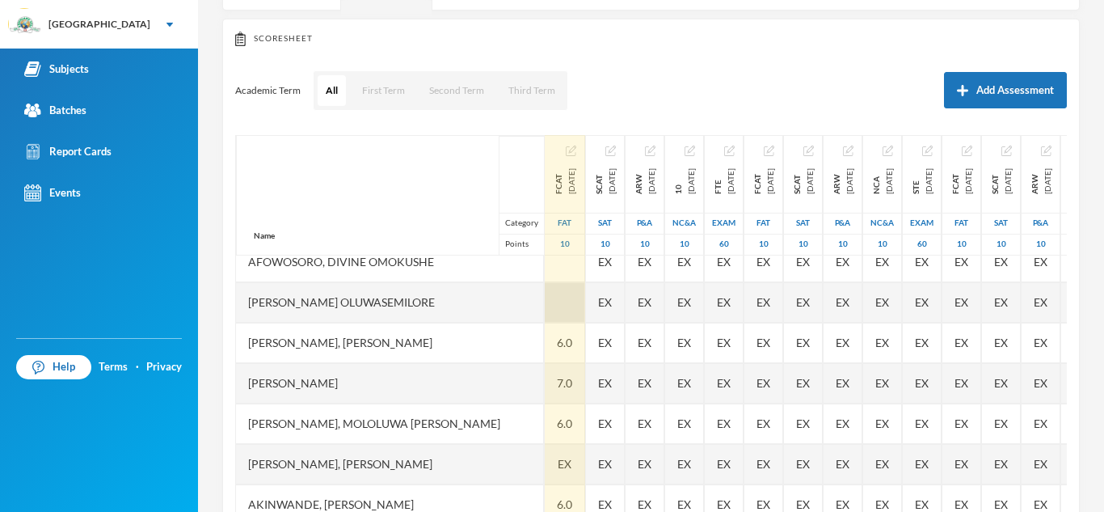
click at [545, 303] on div at bounding box center [565, 302] width 40 height 40
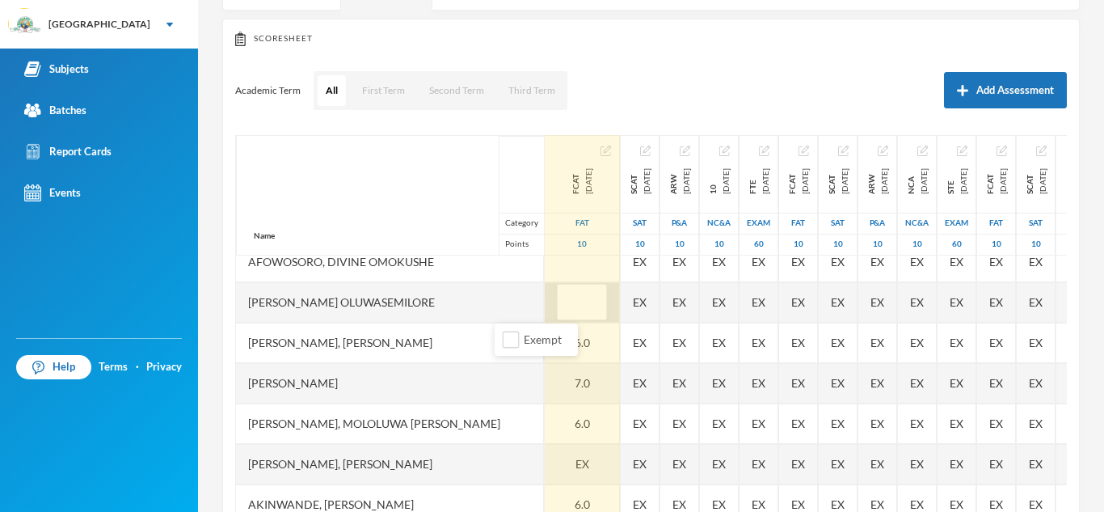
type input "3"
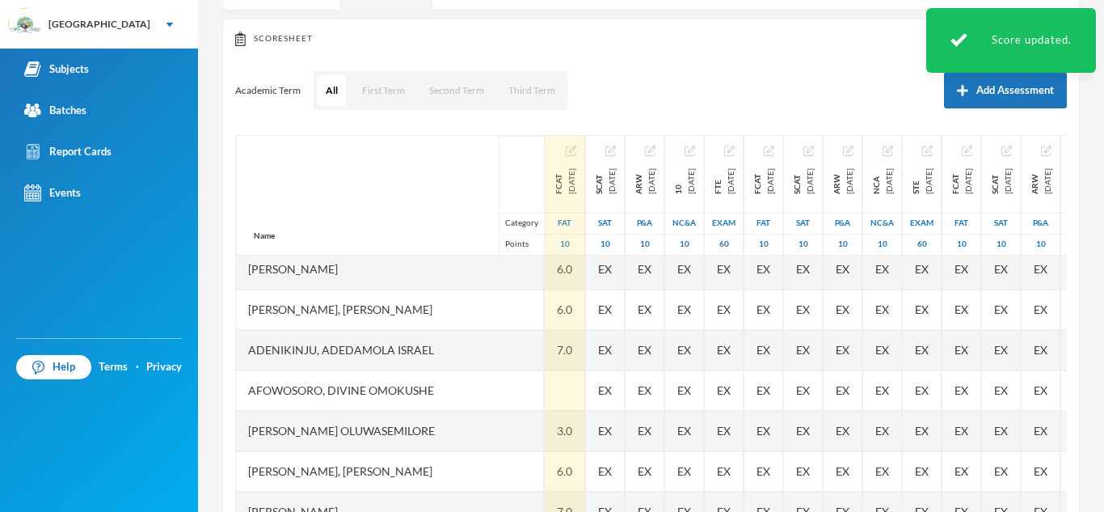
scroll to position [6, 0]
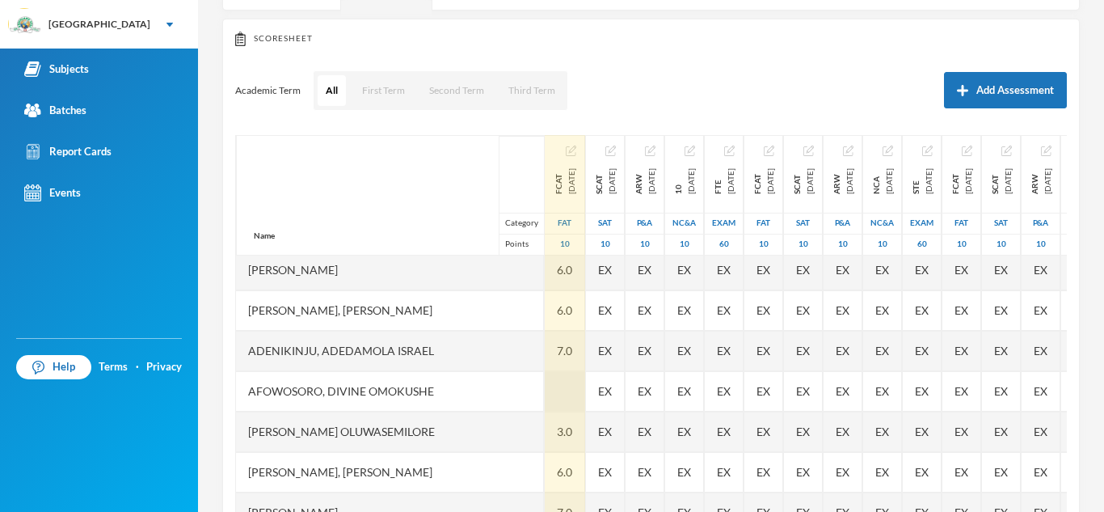
click at [545, 385] on div at bounding box center [565, 391] width 40 height 40
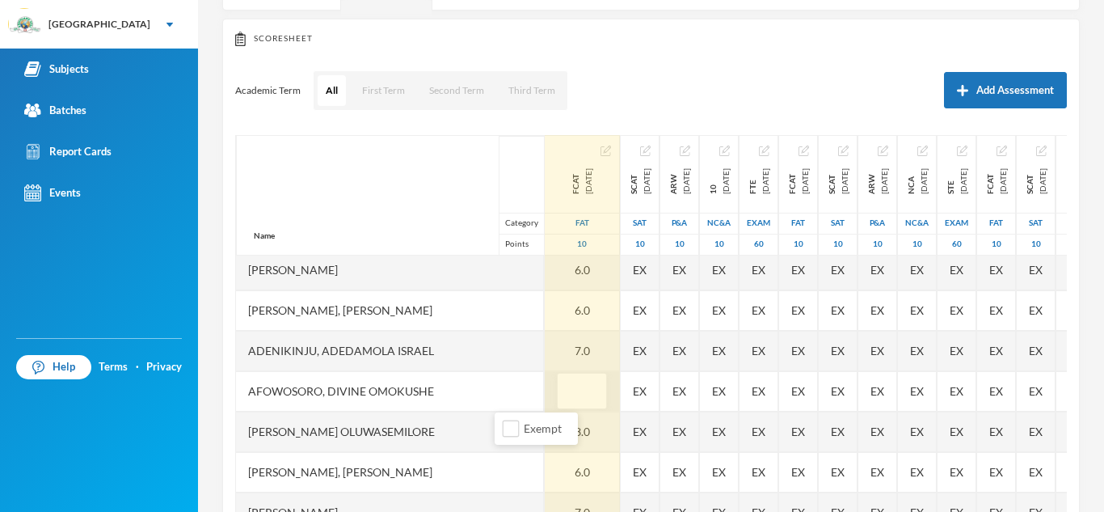
type input "6"
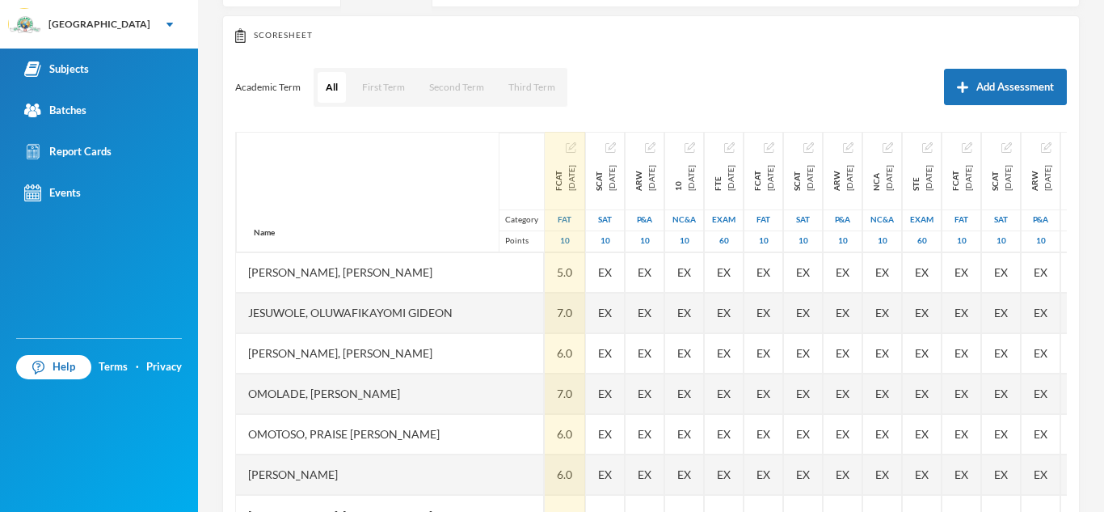
scroll to position [225, 0]
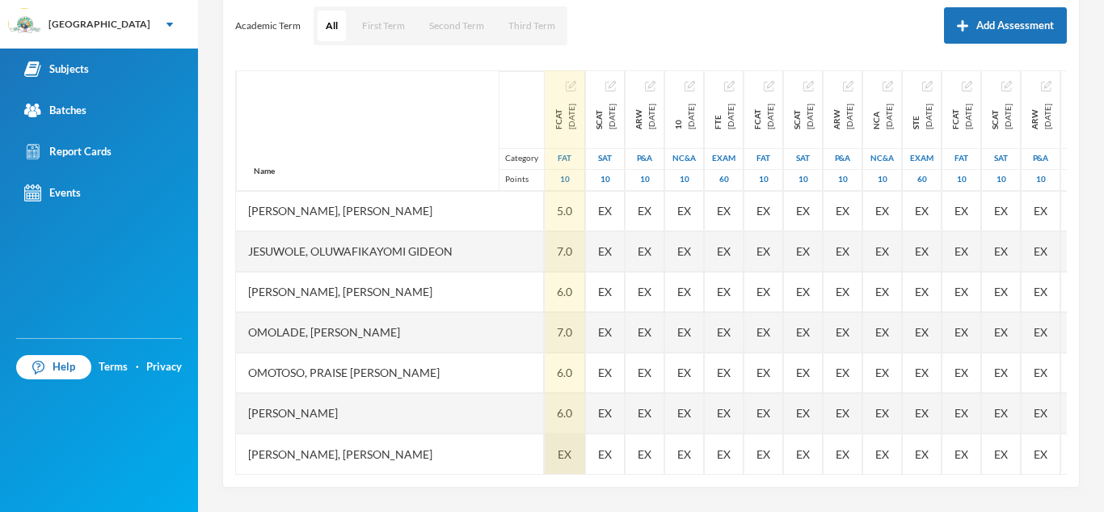
click at [545, 444] on div "EX" at bounding box center [565, 453] width 40 height 40
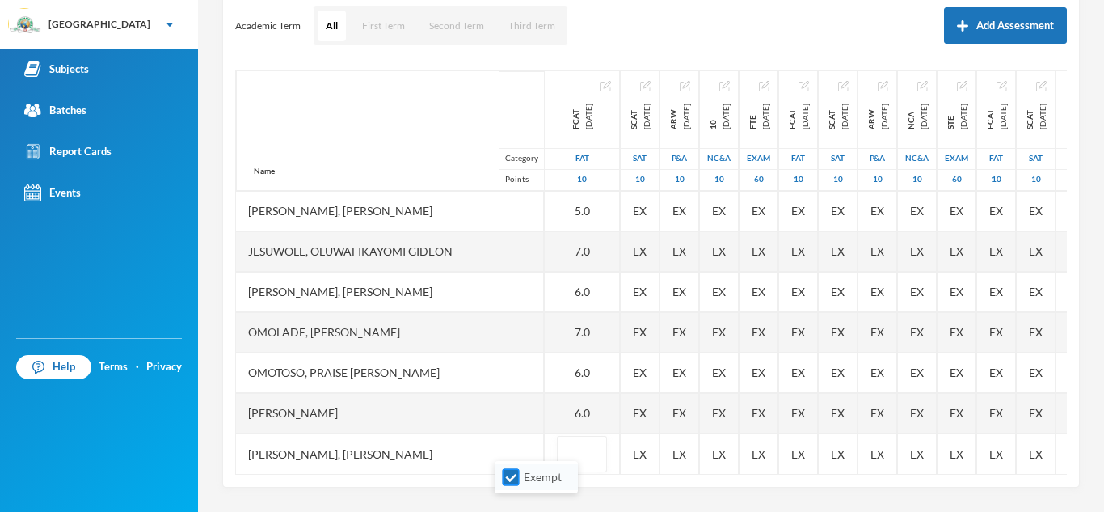
click at [511, 475] on input "Exempt" at bounding box center [511, 477] width 17 height 17
checkbox input "false"
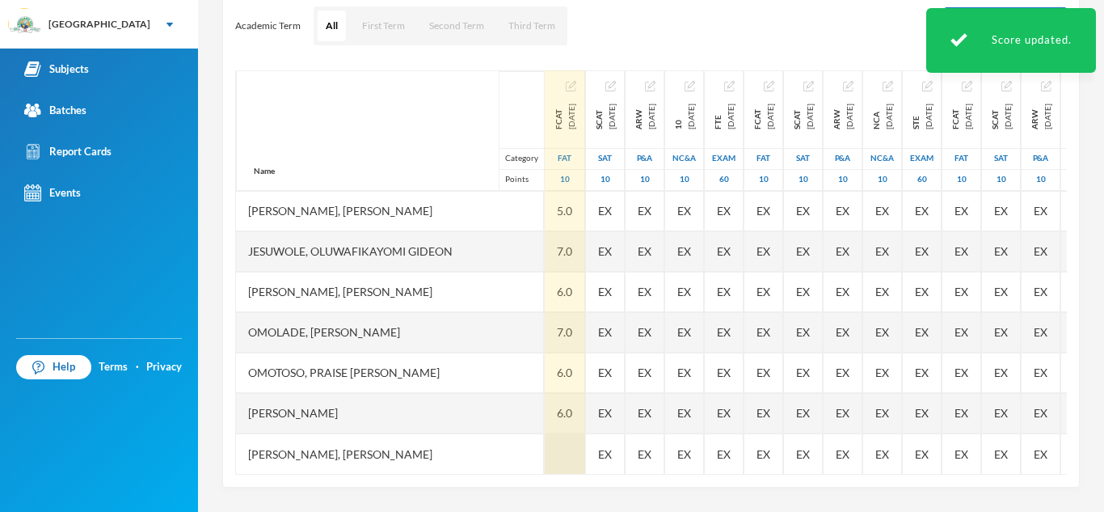
click at [545, 441] on div at bounding box center [565, 453] width 40 height 40
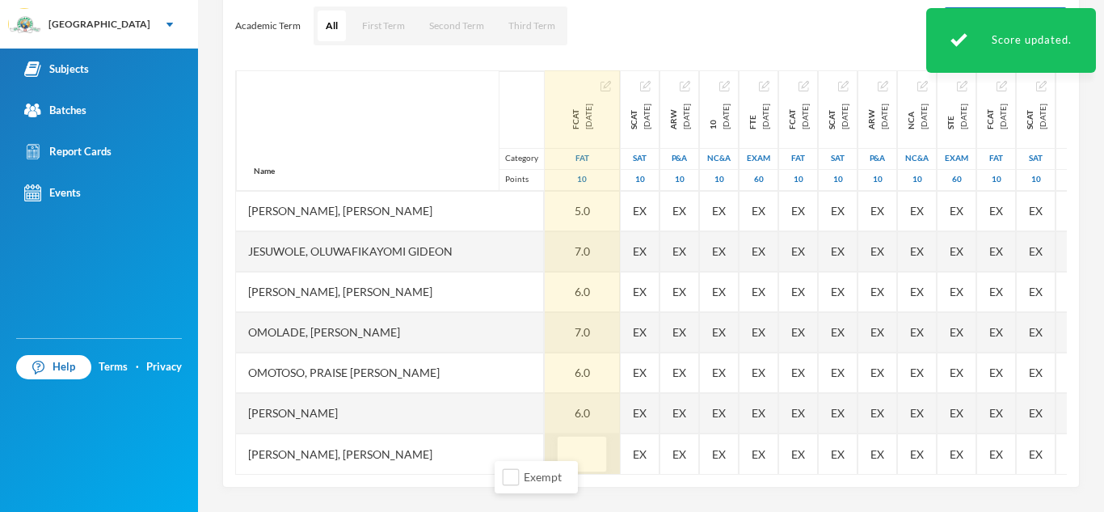
type input "6"
